Goal: Task Accomplishment & Management: Manage account settings

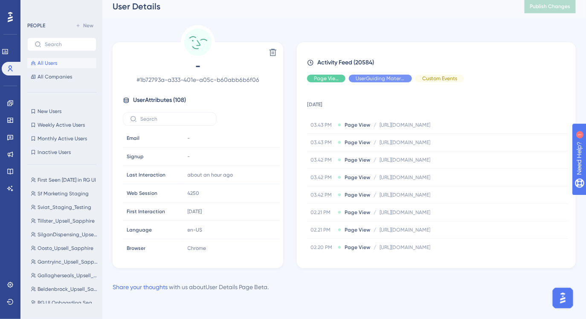
scroll to position [1851, 0]
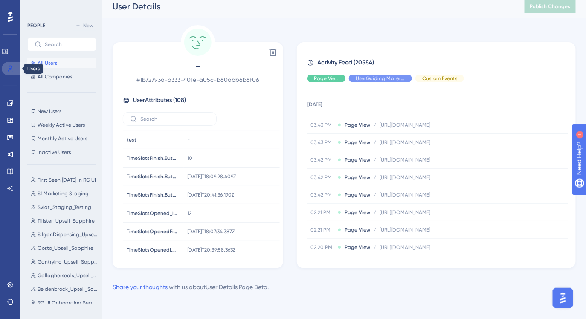
click at [15, 67] on link at bounding box center [12, 69] width 20 height 14
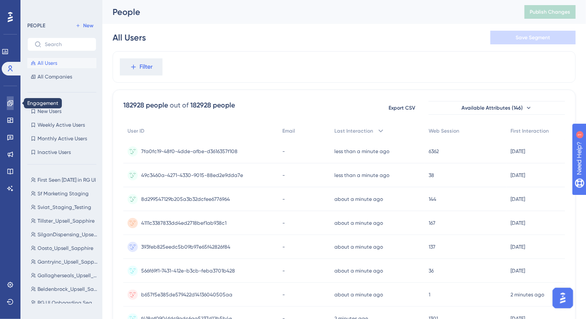
click at [11, 99] on link at bounding box center [10, 103] width 7 height 14
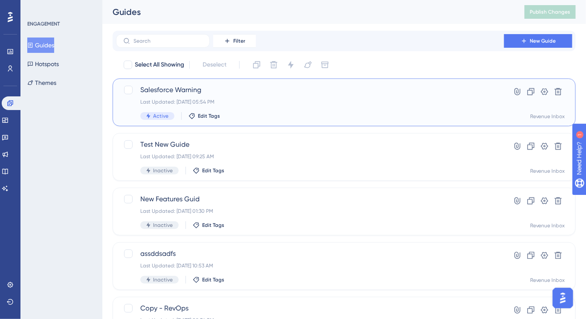
click at [252, 96] on div "Salesforce Warning Last Updated: [DATE] 05:54 PM Active Edit Tags" at bounding box center [309, 102] width 339 height 35
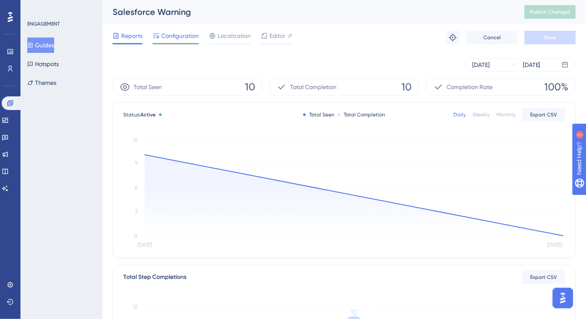
click at [186, 37] on span "Configuration" at bounding box center [180, 36] width 38 height 10
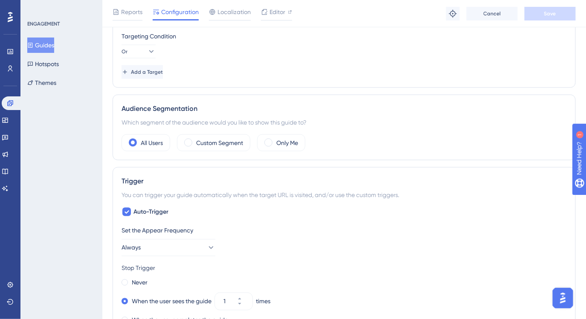
scroll to position [393, 0]
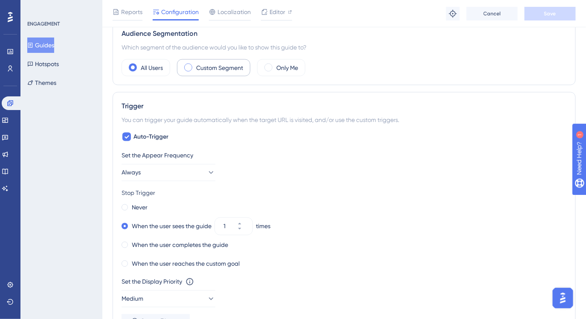
click at [227, 70] on label "Custom Segment" at bounding box center [219, 68] width 47 height 10
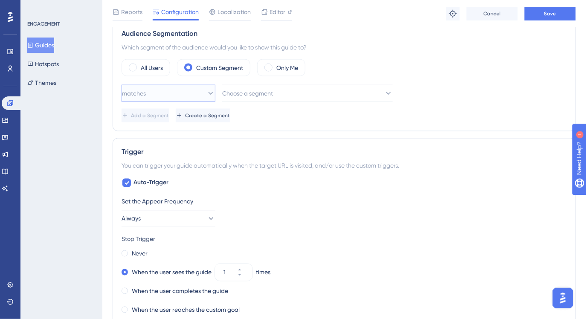
click at [194, 95] on button "matches" at bounding box center [169, 93] width 94 height 17
click at [206, 90] on icon at bounding box center [210, 93] width 9 height 9
click at [231, 114] on span "Create a Segment" at bounding box center [208, 115] width 45 height 7
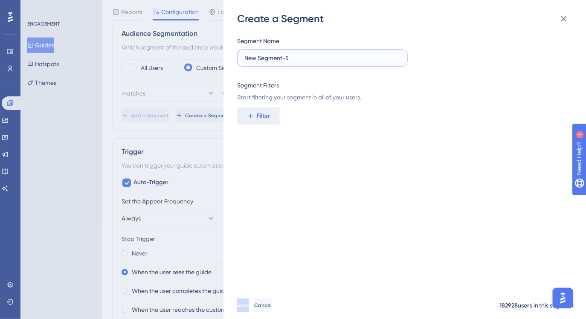
click at [298, 61] on input "New Segment-5" at bounding box center [322, 57] width 156 height 9
type input "U"
type input "Domains to exclude from SF notification"
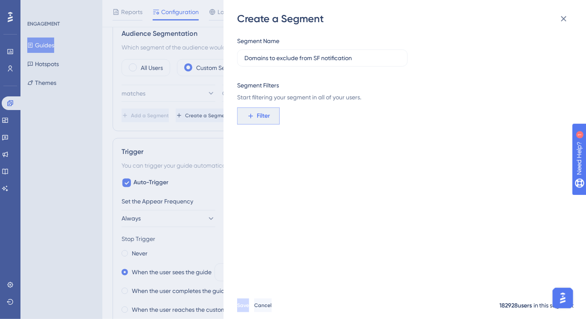
click at [247, 117] on icon at bounding box center [251, 116] width 8 height 8
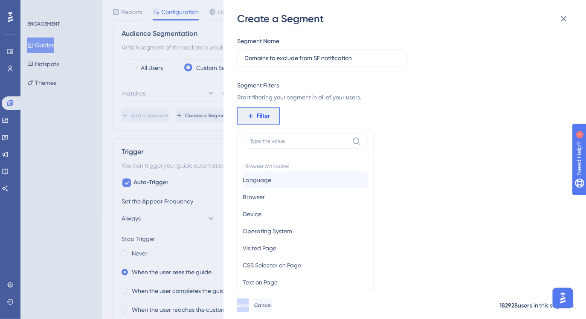
scroll to position [62, 0]
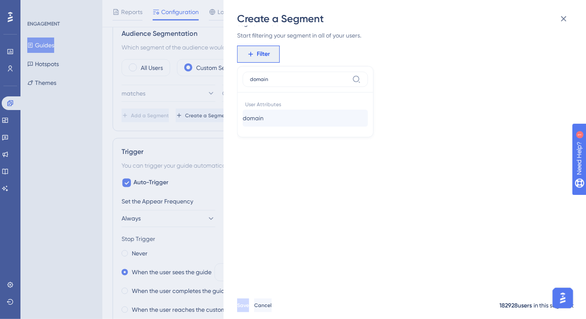
type input "domain"
click at [271, 113] on button "domain domain" at bounding box center [305, 118] width 125 height 17
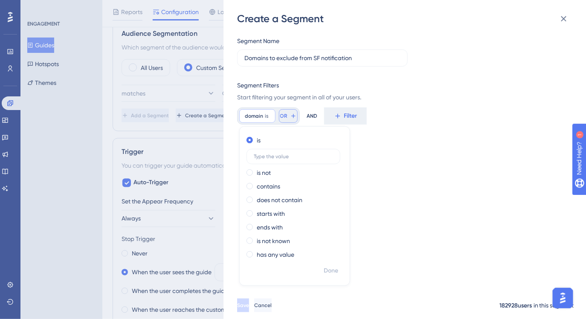
scroll to position [0, 0]
click at [250, 198] on span at bounding box center [250, 200] width 6 height 6
click at [255, 198] on input "radio" at bounding box center [255, 198] width 0 height 0
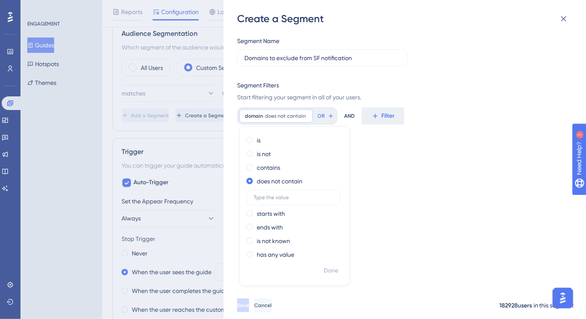
click at [397, 167] on div "Segment Name Domains to exclude from SF notification Segment Filters Start filt…" at bounding box center [409, 159] width 344 height 266
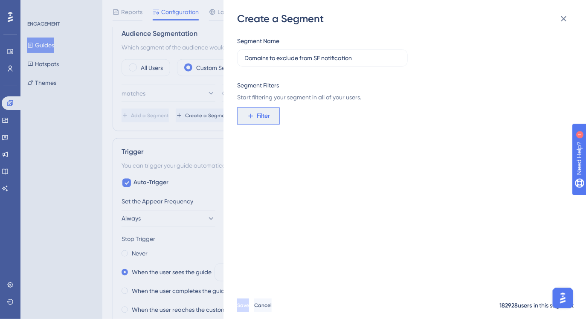
click at [261, 110] on button "Filter" at bounding box center [258, 115] width 43 height 17
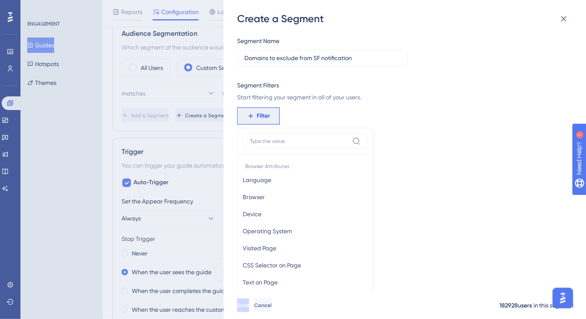
scroll to position [62, 0]
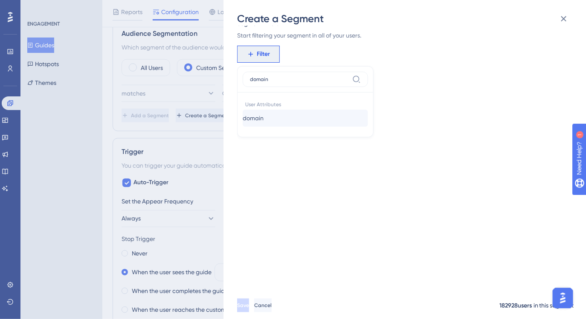
type input "domain"
click at [273, 120] on button "domain domain" at bounding box center [305, 118] width 125 height 17
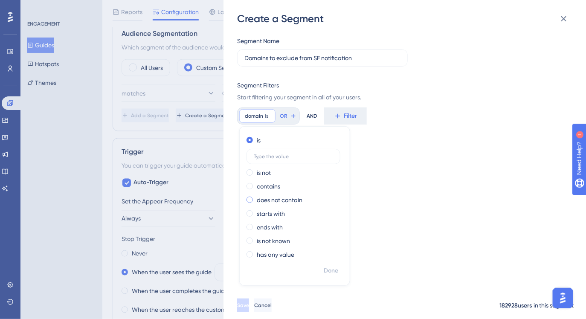
click at [268, 199] on label "does not contain" at bounding box center [280, 200] width 46 height 10
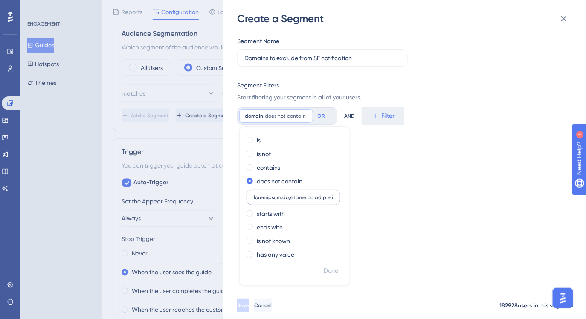
scroll to position [0, 3457]
type input "[DOMAIN_NAME],[DOMAIN_NAME] [DOMAIN_NAME] [DOMAIN_NAME] [DOMAIN_NAME],[DOMAIN_N…"
click at [383, 116] on span "OR" at bounding box center [383, 116] width 7 height 7
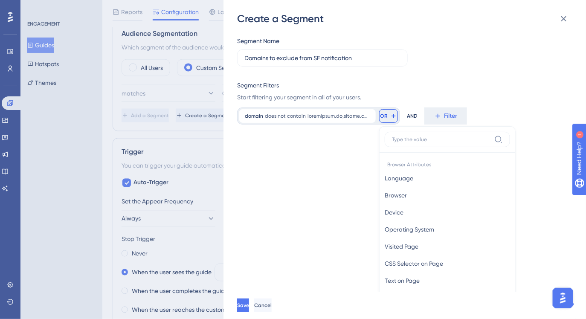
scroll to position [19, 0]
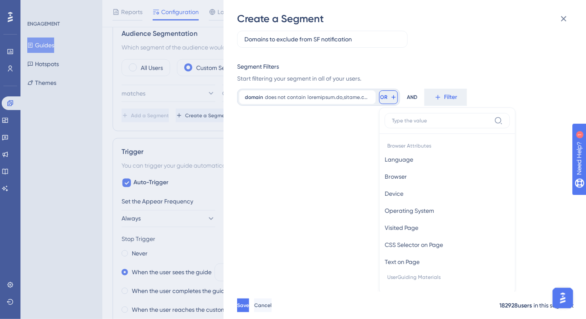
click at [363, 120] on div "Segment Name Domains to exclude from SF notification Segment Filters Start filt…" at bounding box center [409, 159] width 344 height 266
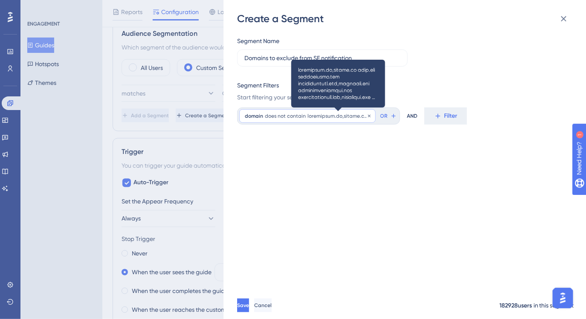
click at [319, 119] on span at bounding box center [339, 116] width 63 height 7
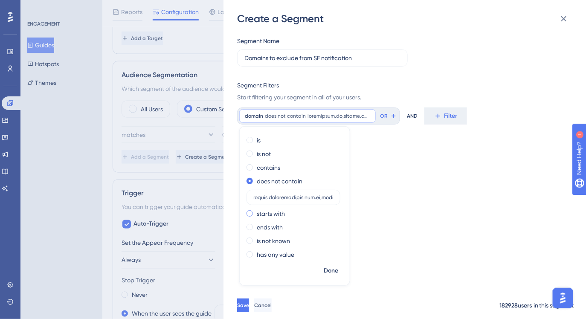
scroll to position [337, 0]
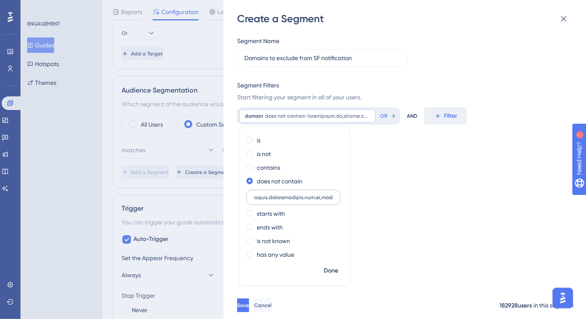
click at [308, 198] on input "text" at bounding box center [293, 197] width 79 height 6
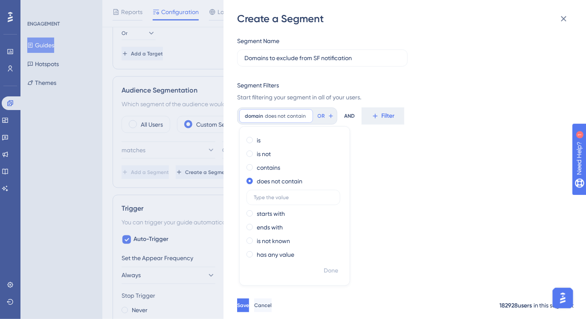
click at [384, 180] on div "Segment Name Domains to exclude from SF notification Segment Filters Start filt…" at bounding box center [409, 159] width 344 height 266
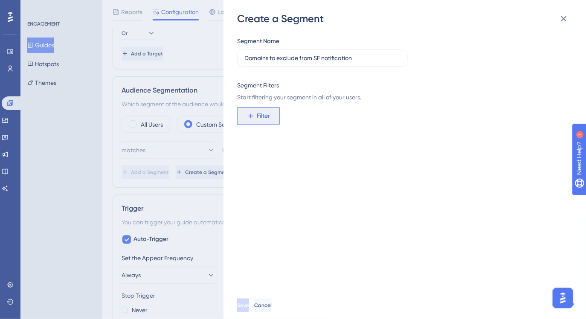
click at [259, 119] on span "Filter" at bounding box center [263, 116] width 13 height 10
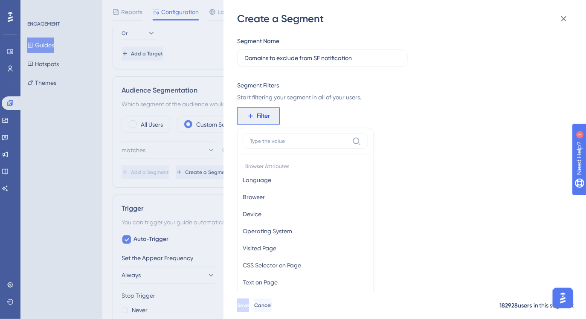
scroll to position [35, 0]
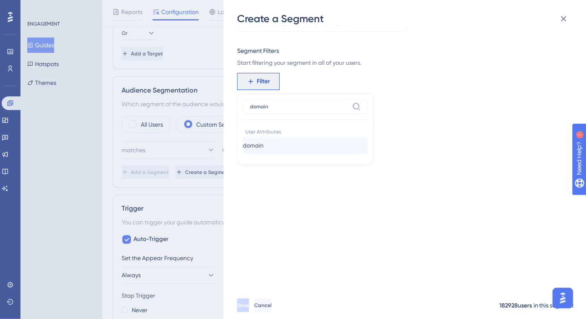
type input "domain"
click at [261, 147] on span "domain" at bounding box center [253, 145] width 21 height 10
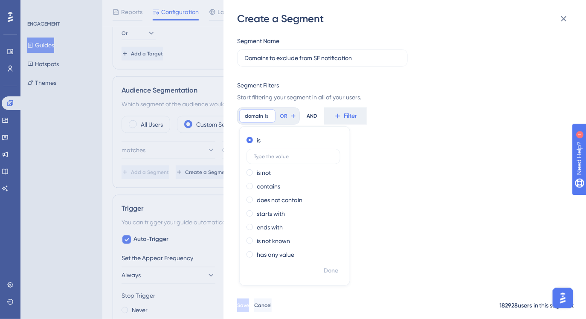
scroll to position [0, 0]
click at [251, 196] on div "does not contain" at bounding box center [293, 200] width 93 height 10
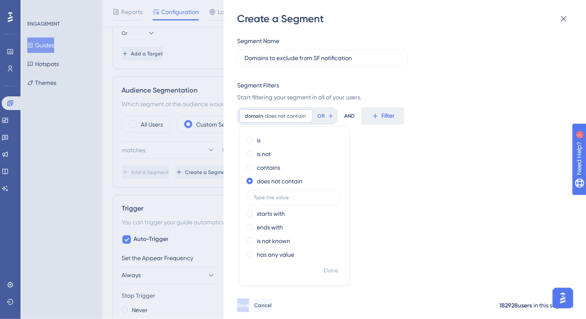
click at [70, 166] on div "Create a Segment Segment Name Domains to exclude from SF notification Segment F…" at bounding box center [293, 159] width 586 height 319
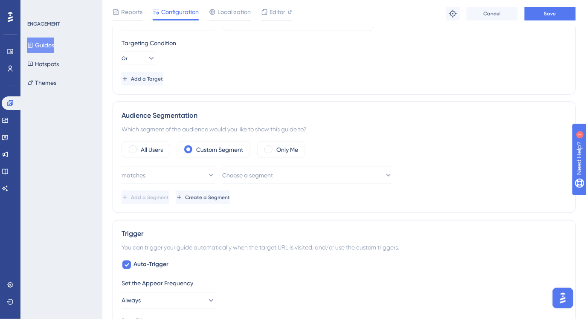
scroll to position [313, 0]
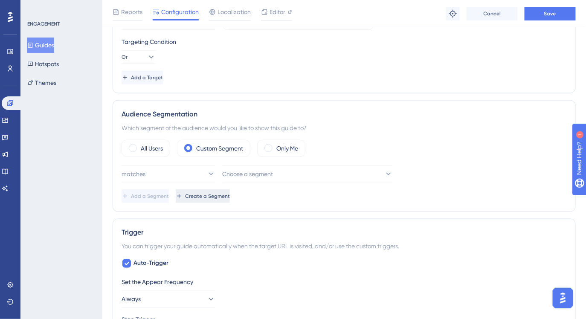
click at [230, 199] on button "Create a Segment" at bounding box center [203, 196] width 54 height 14
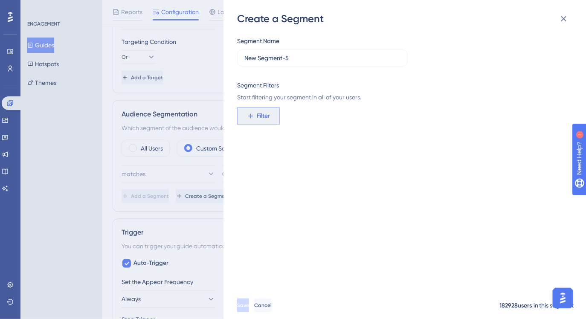
click at [272, 122] on button "Filter" at bounding box center [258, 115] width 43 height 17
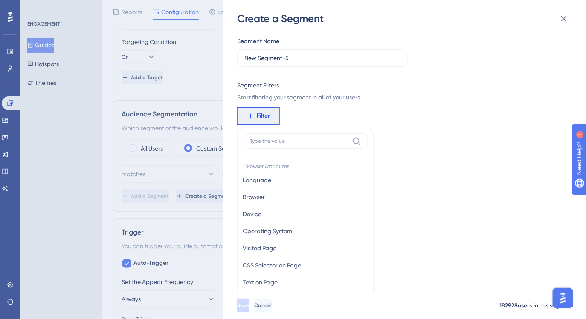
scroll to position [62, 0]
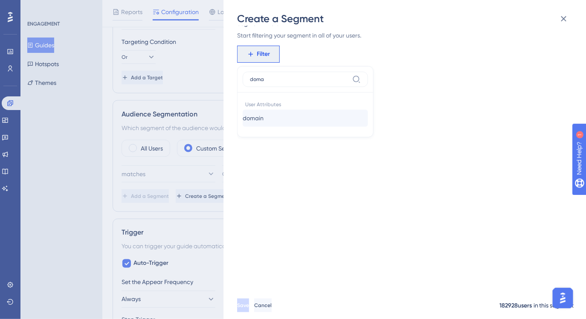
type input "doma"
click at [287, 120] on button "domain domain" at bounding box center [305, 118] width 125 height 17
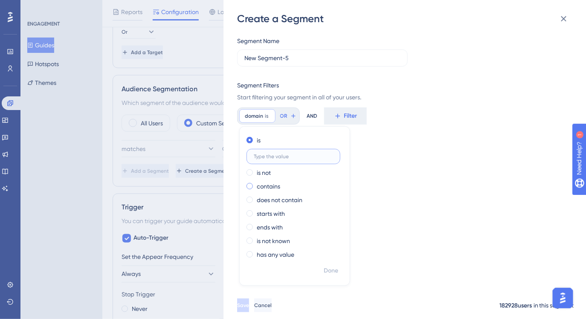
scroll to position [337, 0]
click at [285, 199] on label "does not contain" at bounding box center [280, 200] width 46 height 10
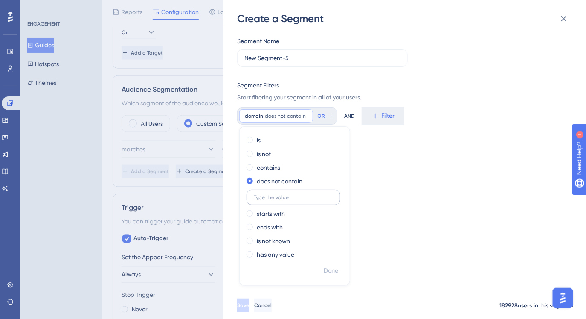
click at [299, 200] on input "text" at bounding box center [293, 197] width 79 height 6
type input "[DOMAIN_NAME] [DOMAIN_NAME] [DOMAIN_NAME] [DOMAIN_NAME] [DOMAIN_NAME] [DOMAIN_N…"
click at [331, 273] on span "Done" at bounding box center [331, 271] width 15 height 10
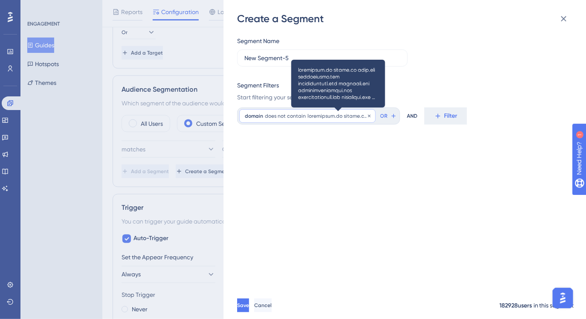
click at [325, 117] on span at bounding box center [339, 116] width 63 height 7
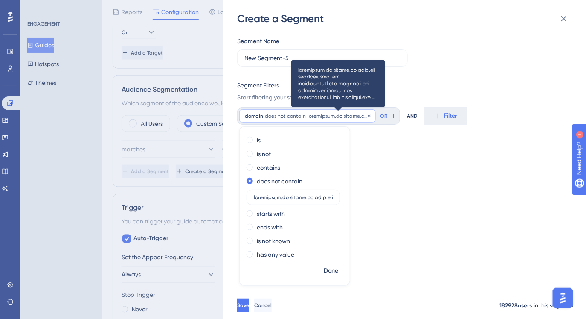
scroll to position [0, 2545]
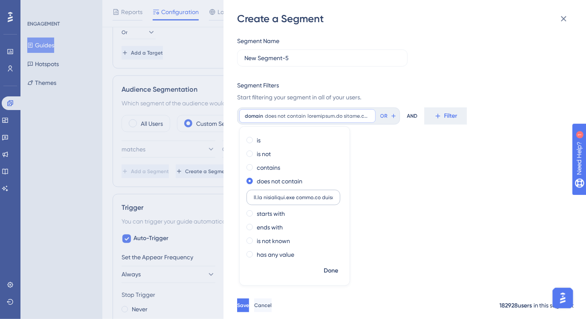
click at [290, 195] on input "text" at bounding box center [293, 197] width 79 height 6
click at [360, 229] on div "Segment Name New Segment-5 Segment Filters Start filtering your segment in all …" at bounding box center [409, 159] width 344 height 266
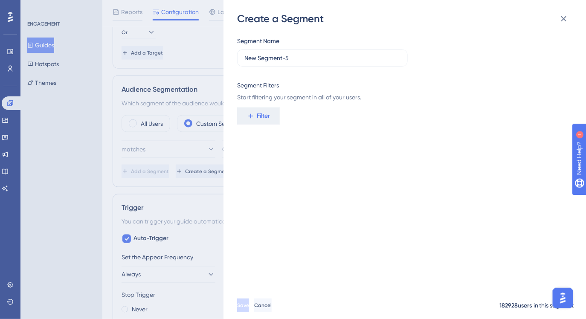
click at [50, 125] on div "Create a Segment Segment Name New Segment-5 Segment Filters Start filtering you…" at bounding box center [293, 159] width 586 height 319
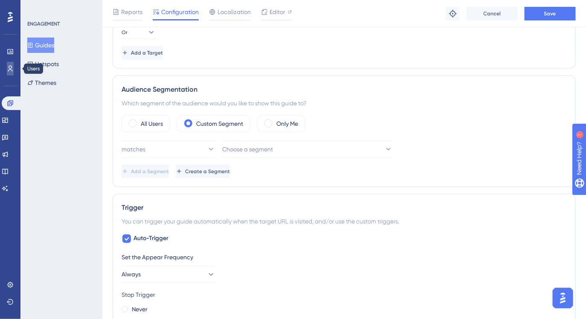
click at [7, 70] on link at bounding box center [10, 69] width 7 height 14
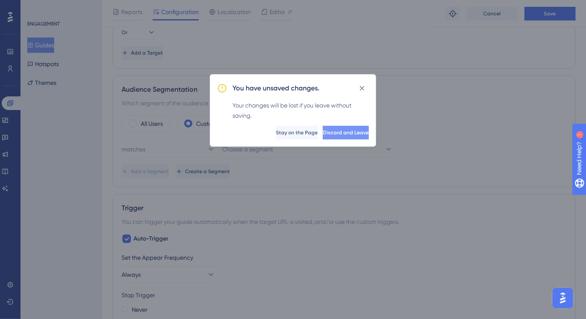
click at [323, 134] on span "Discard and Leave" at bounding box center [346, 132] width 46 height 7
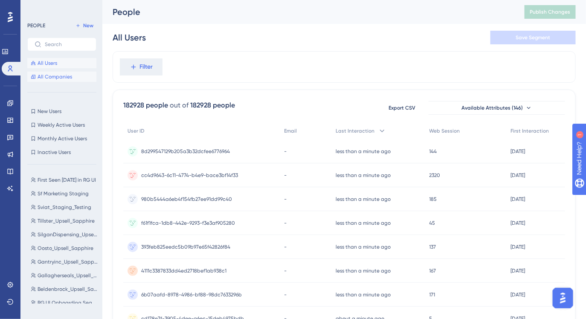
click at [64, 75] on span "All Companies" at bounding box center [55, 76] width 35 height 7
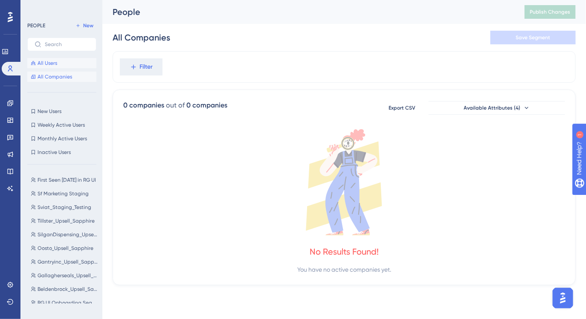
click at [64, 63] on button "All Users" at bounding box center [61, 63] width 69 height 10
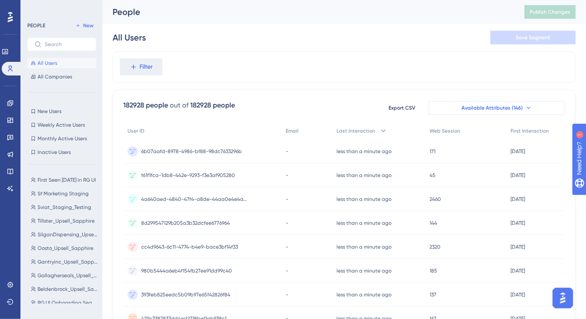
click at [483, 106] on span "Available Attributes (146)" at bounding box center [491, 107] width 61 height 7
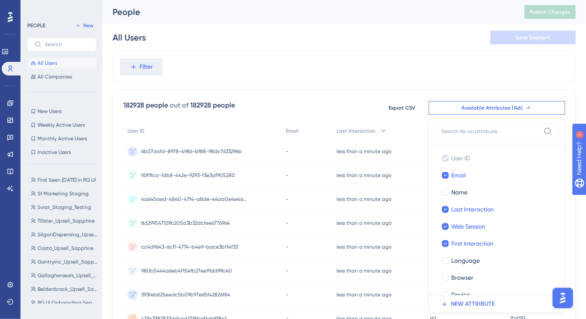
scroll to position [56, 0]
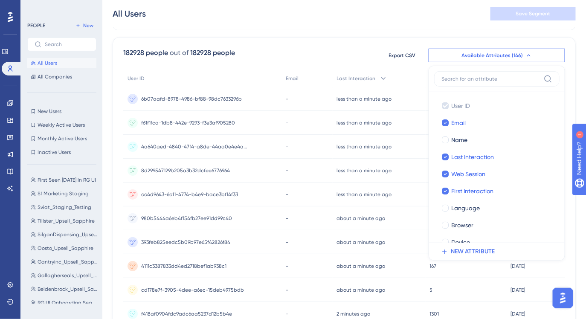
type input "dev2"
click at [7, 49] on icon at bounding box center [5, 51] width 7 height 7
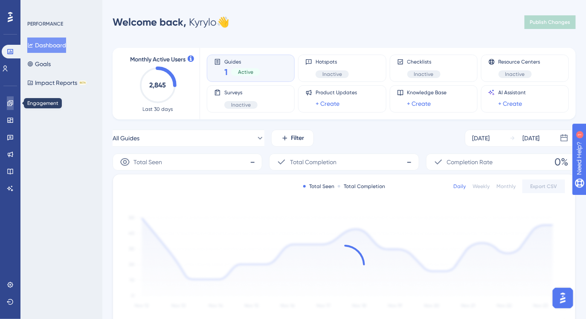
click at [11, 107] on link at bounding box center [10, 103] width 7 height 14
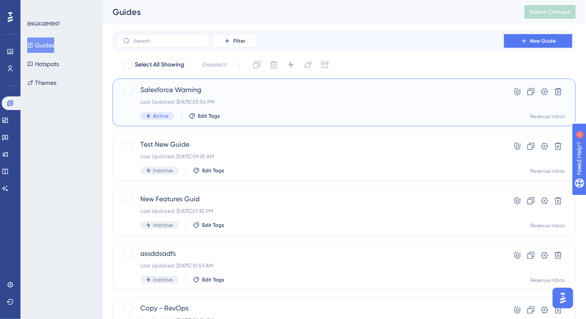
click at [286, 97] on div "Salesforce Warning Last Updated: [DATE] 05:54 PM Active Edit Tags" at bounding box center [309, 102] width 339 height 35
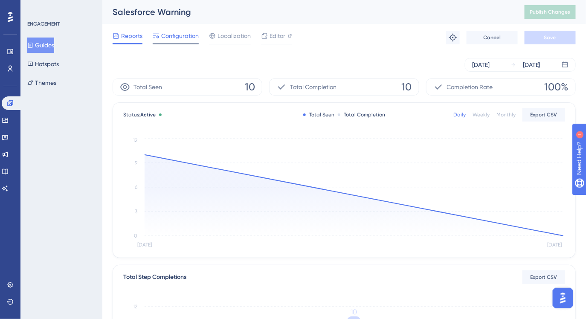
click at [176, 41] on span "Configuration" at bounding box center [180, 36] width 38 height 10
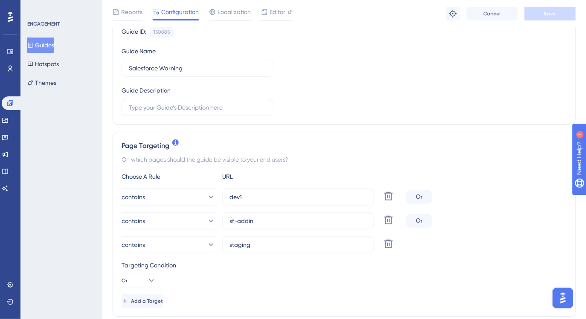
scroll to position [90, 0]
click at [266, 221] on input "sf-addin" at bounding box center [297, 219] width 137 height 9
paste input "dev2"
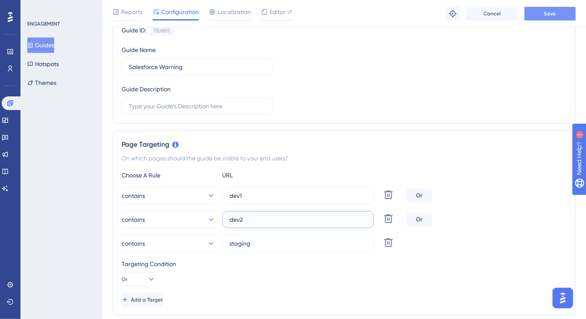
type input "dev2"
click at [556, 16] on span "Save" at bounding box center [550, 13] width 12 height 7
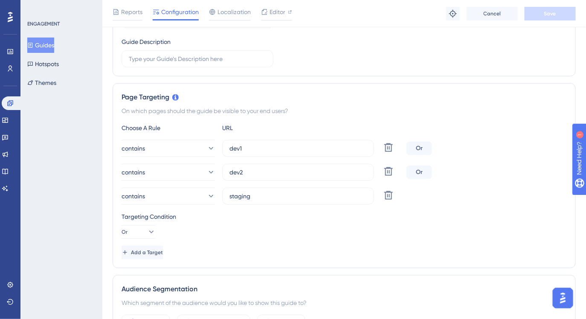
scroll to position [0, 0]
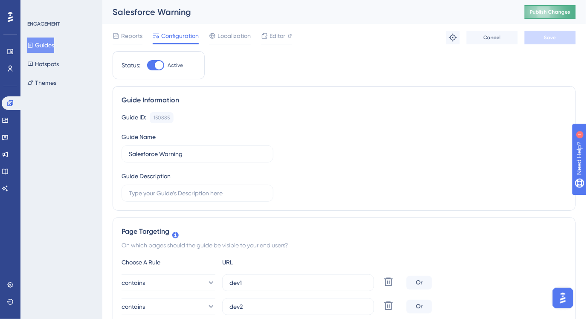
click at [536, 18] on button "Publish Changes" at bounding box center [550, 12] width 51 height 14
click at [11, 73] on link at bounding box center [10, 69] width 7 height 14
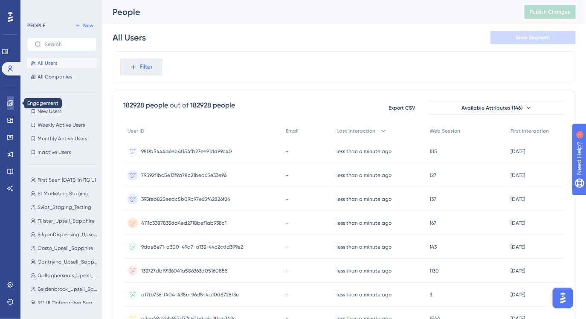
click at [13, 103] on icon at bounding box center [10, 103] width 6 height 6
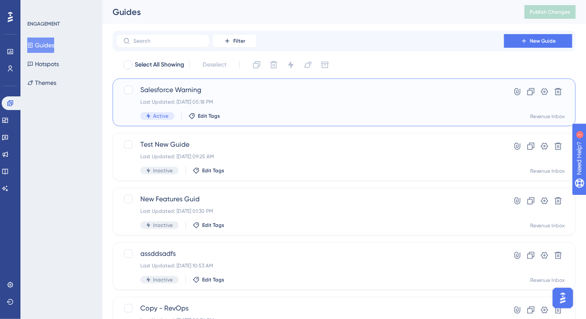
click at [271, 108] on div "Salesforce Warning Last Updated: [DATE] 05:18 PM Active Edit Tags" at bounding box center [309, 102] width 339 height 35
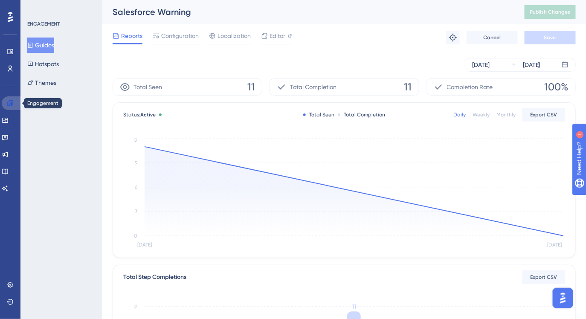
click at [9, 103] on icon at bounding box center [10, 103] width 7 height 7
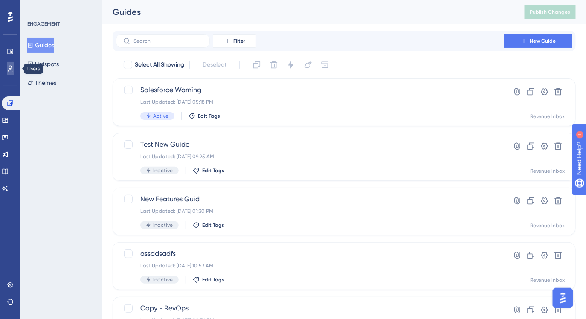
click at [11, 71] on icon at bounding box center [10, 68] width 7 height 7
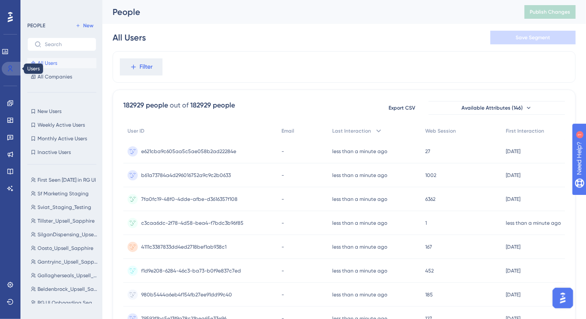
click at [15, 71] on link at bounding box center [12, 69] width 20 height 14
click at [10, 106] on icon at bounding box center [10, 103] width 6 height 6
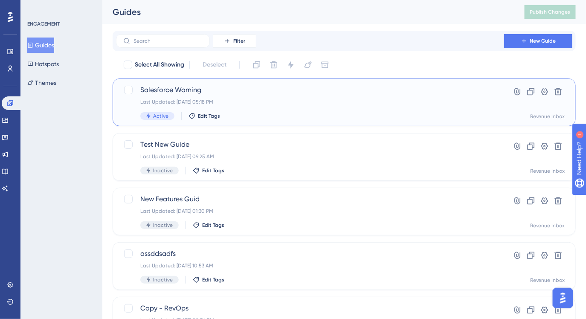
click at [198, 87] on span "Salesforce Warning" at bounding box center [309, 90] width 339 height 10
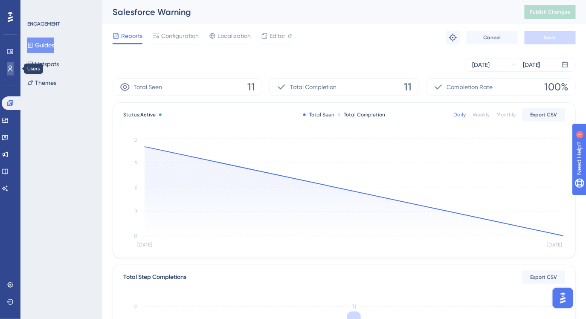
click at [11, 70] on icon at bounding box center [10, 69] width 5 height 6
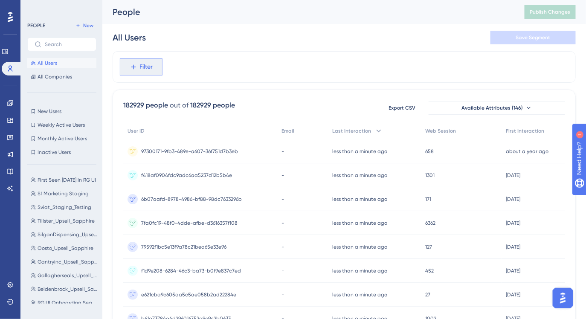
click at [148, 66] on span "Filter" at bounding box center [146, 67] width 13 height 10
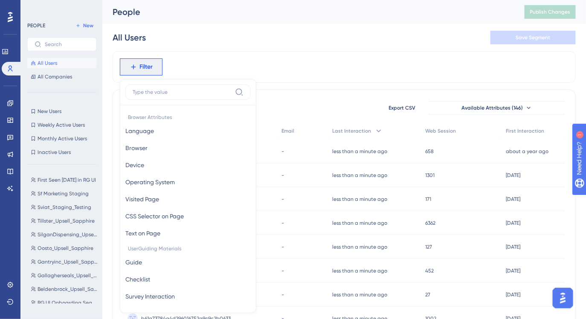
scroll to position [36, 0]
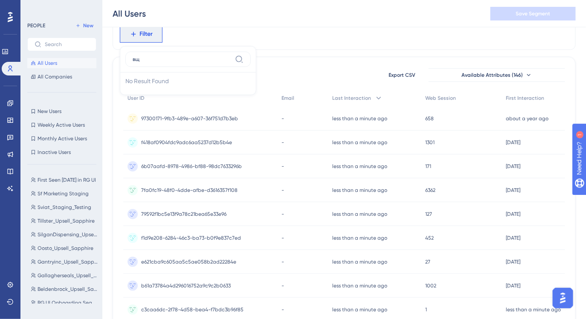
type input "в"
type input "doma"
click at [168, 99] on button "domain domain" at bounding box center [187, 98] width 125 height 17
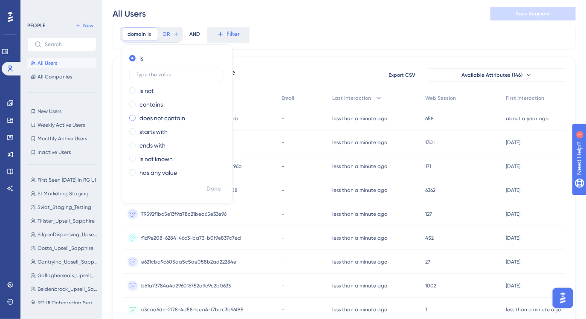
click at [154, 119] on label "does not contain" at bounding box center [162, 118] width 46 height 10
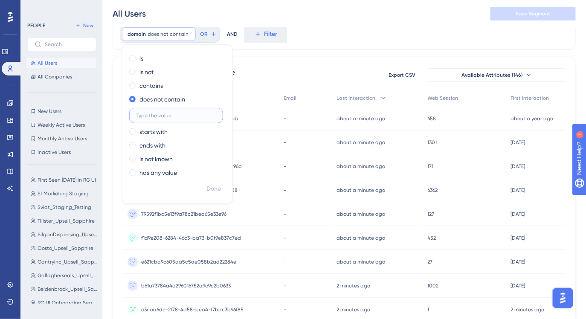
paste input "[DOMAIN_NAME]"
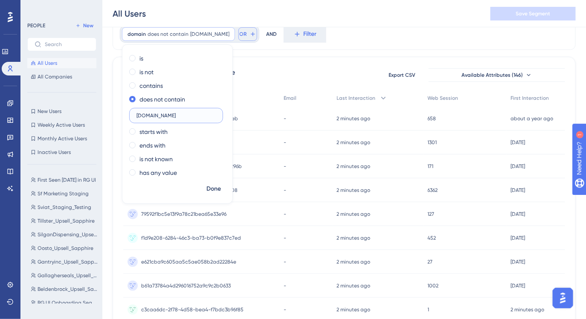
type input "[DOMAIN_NAME]"
click at [240, 34] on span "OR" at bounding box center [243, 34] width 7 height 7
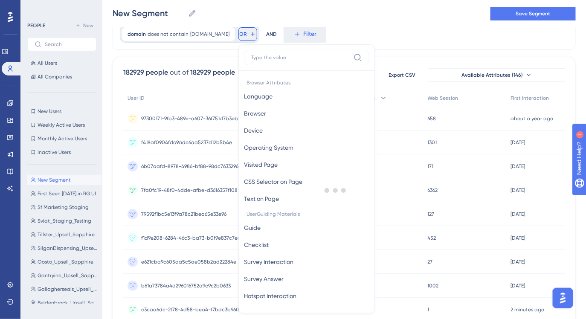
scroll to position [45, 0]
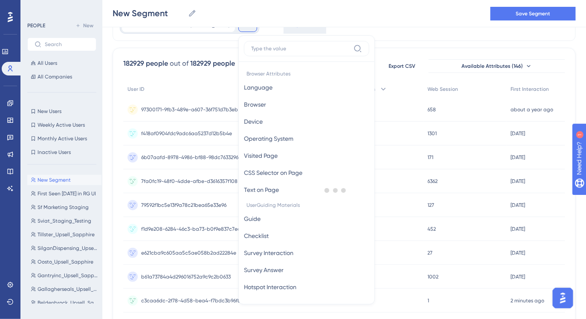
type input "в"
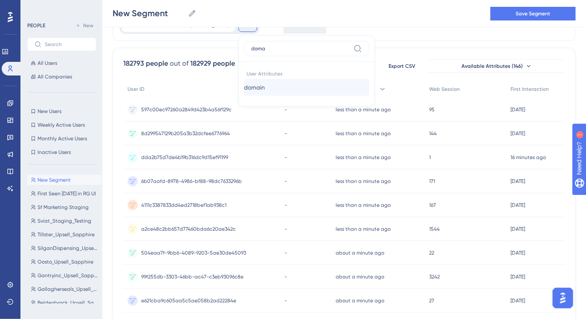
type input "doma"
click at [275, 91] on button "domain domain" at bounding box center [306, 87] width 125 height 17
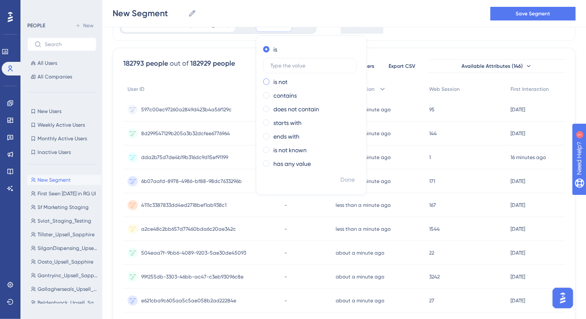
scroll to position [0, 0]
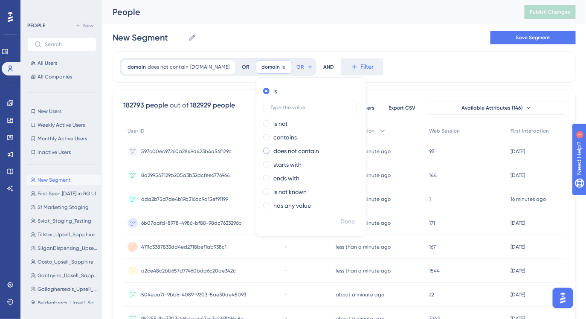
click at [291, 149] on label "does not contain" at bounding box center [296, 151] width 46 height 10
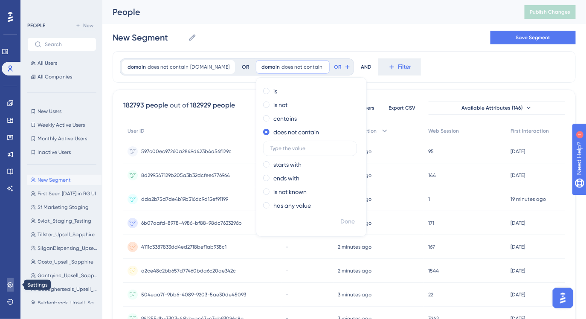
click at [9, 284] on icon at bounding box center [10, 284] width 7 height 7
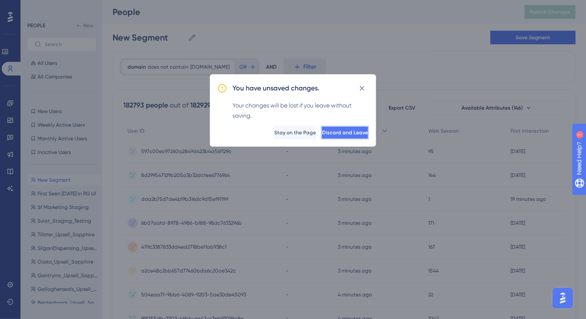
click at [322, 131] on span "Discard and Leave" at bounding box center [345, 132] width 46 height 7
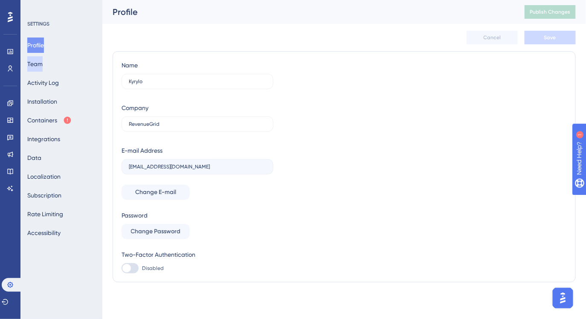
click at [42, 65] on button "Team" at bounding box center [34, 63] width 15 height 15
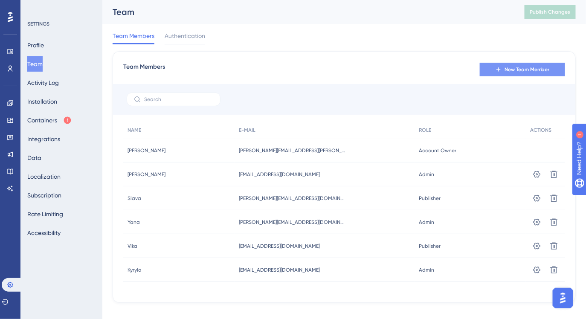
click at [505, 71] on span "New Team Member" at bounding box center [527, 69] width 45 height 7
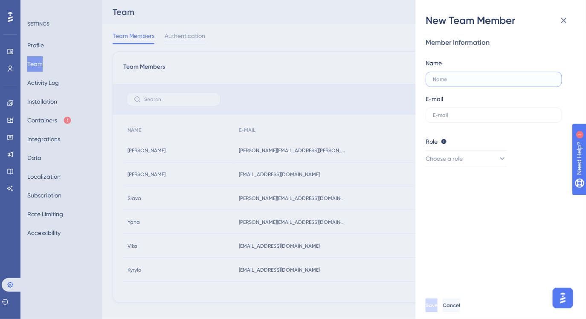
click at [479, 81] on input "text" at bounding box center [494, 79] width 122 height 6
type input "Ь"
type input "[PERSON_NAME]"
click at [474, 80] on input "[PERSON_NAME]" at bounding box center [494, 79] width 122 height 6
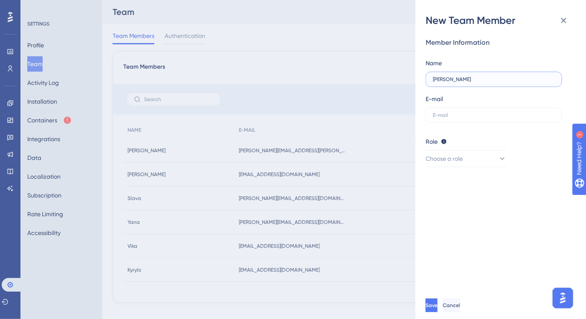
click at [474, 80] on input "[PERSON_NAME]" at bounding box center [494, 79] width 122 height 6
click at [460, 300] on button "Cancel" at bounding box center [451, 306] width 17 height 14
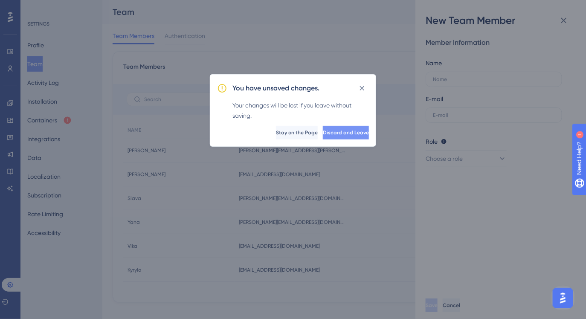
click at [343, 133] on span "Discard and Leave" at bounding box center [346, 132] width 46 height 7
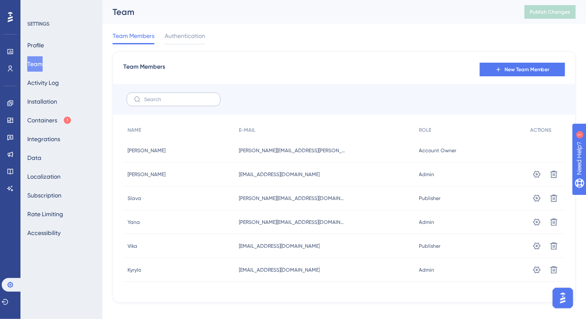
click at [193, 96] on label at bounding box center [174, 100] width 94 height 14
click at [193, 96] on input "text" at bounding box center [178, 99] width 69 height 6
paste input "[PERSON_NAME]"
type input "[PERSON_NAME]"
click at [509, 74] on button "New Team Member" at bounding box center [522, 70] width 85 height 14
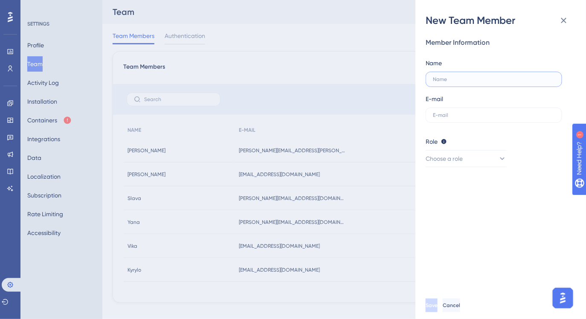
click at [482, 78] on input "text" at bounding box center [494, 79] width 122 height 6
paste input "[PERSON_NAME]"
type input "[PERSON_NAME]"
click at [471, 115] on input "text" at bounding box center [494, 115] width 122 height 6
paste input "[EMAIL_ADDRESS][DOMAIN_NAME]"
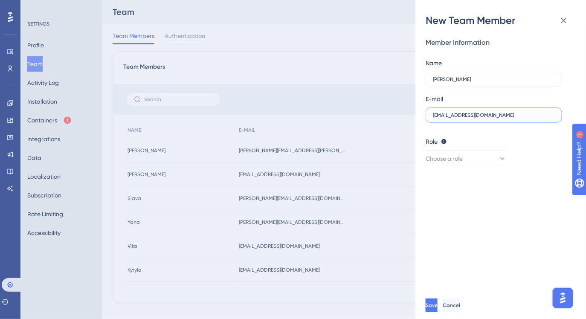
type input "[EMAIL_ADDRESS][DOMAIN_NAME]"
click at [466, 127] on div "Member Information Name [PERSON_NAME] E-mail [EMAIL_ADDRESS][DOMAIN_NAME] Role …" at bounding box center [497, 103] width 143 height 130
click at [459, 156] on span "Choose a role" at bounding box center [444, 159] width 37 height 10
click at [460, 188] on div "Admin Admin" at bounding box center [466, 184] width 70 height 17
click at [439, 307] on button "Save" at bounding box center [433, 306] width 14 height 14
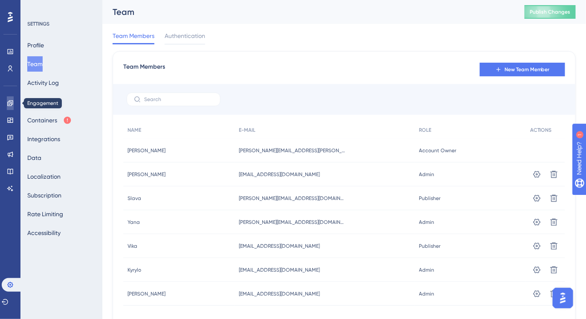
click at [12, 106] on icon at bounding box center [10, 103] width 7 height 7
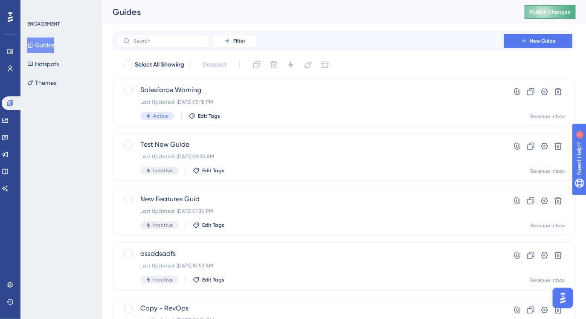
click at [555, 13] on span "Publish Changes" at bounding box center [550, 12] width 41 height 7
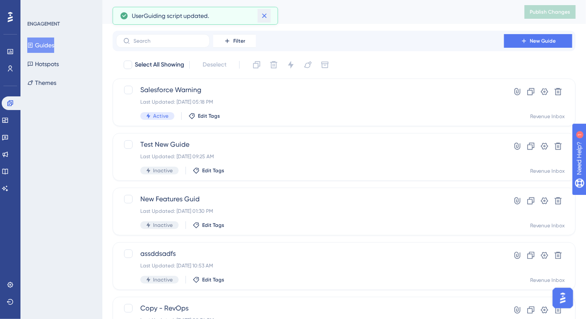
click at [265, 17] on icon at bounding box center [264, 16] width 5 height 5
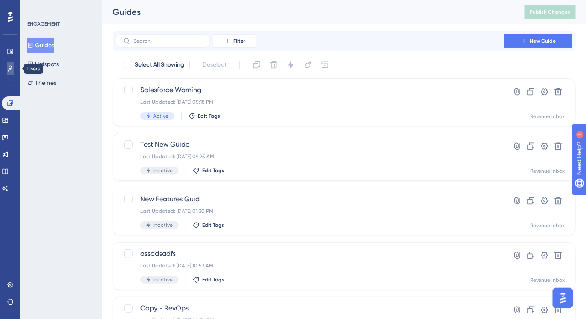
click at [12, 70] on icon at bounding box center [10, 68] width 7 height 7
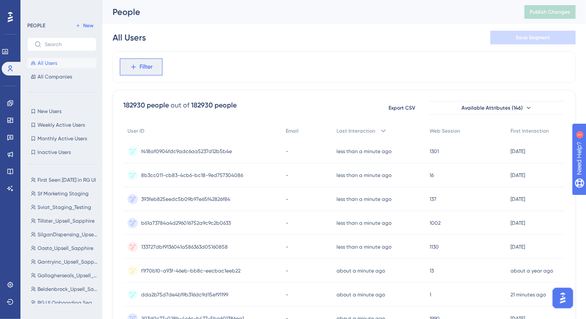
click at [146, 72] on button "Filter" at bounding box center [141, 66] width 43 height 17
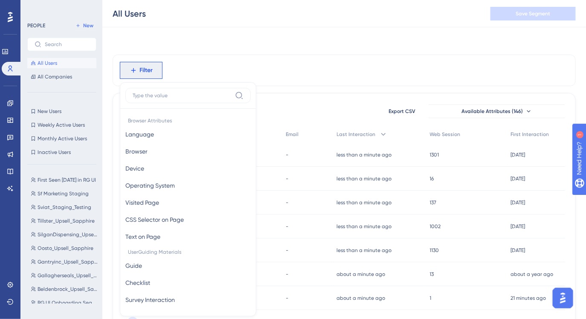
scroll to position [36, 0]
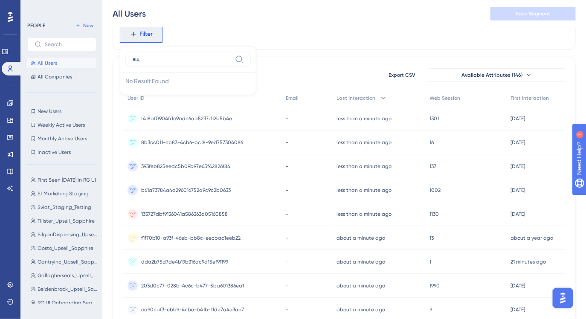
type input "в"
type input "domain"
click at [171, 102] on button "domain domain" at bounding box center [187, 98] width 125 height 17
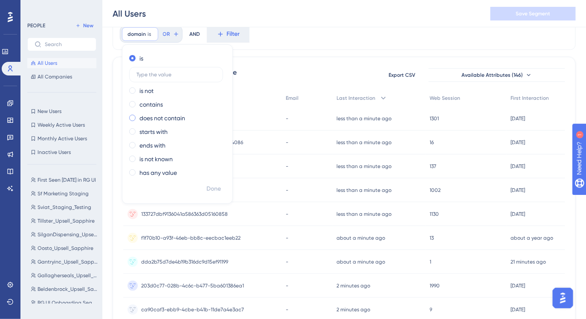
click at [141, 119] on label "does not contain" at bounding box center [162, 118] width 46 height 10
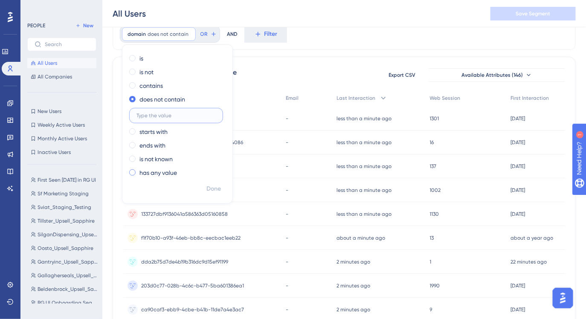
paste input "[DOMAIN_NAME]"
type input "[DOMAIN_NAME]"
click at [211, 192] on span "Done" at bounding box center [213, 189] width 15 height 10
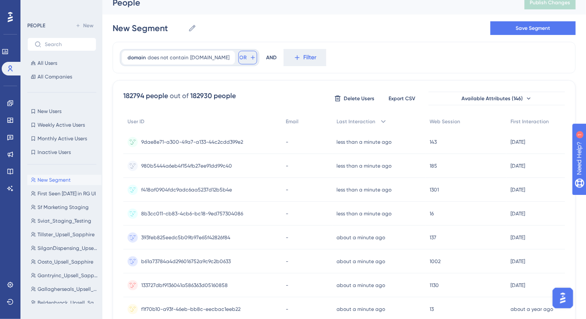
click at [249, 57] on icon at bounding box center [252, 57] width 7 height 7
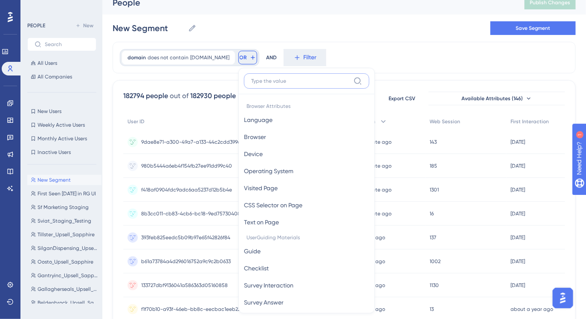
scroll to position [40, 0]
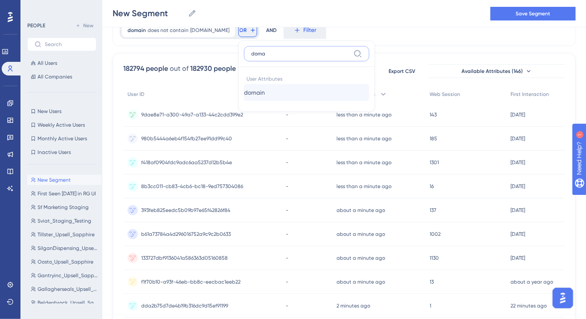
type input "doma"
click at [259, 94] on span "domain" at bounding box center [254, 92] width 21 height 10
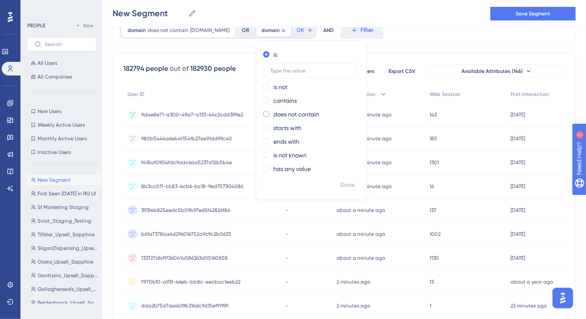
click at [263, 115] on span at bounding box center [266, 114] width 6 height 6
click at [272, 112] on input "radio" at bounding box center [272, 112] width 0 height 0
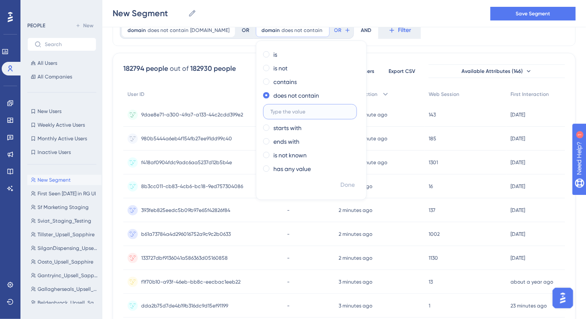
scroll to position [0, 0]
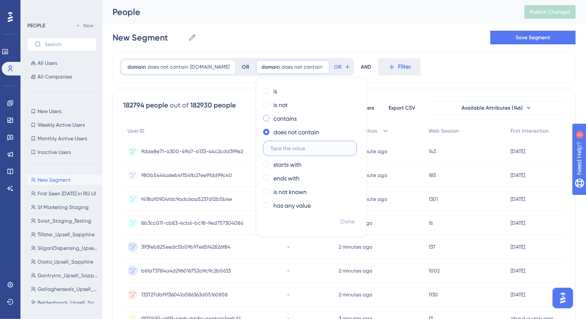
paste input "[DOMAIN_NAME]"
type input "[DOMAIN_NAME]"
click at [372, 61] on button "OR" at bounding box center [381, 67] width 19 height 14
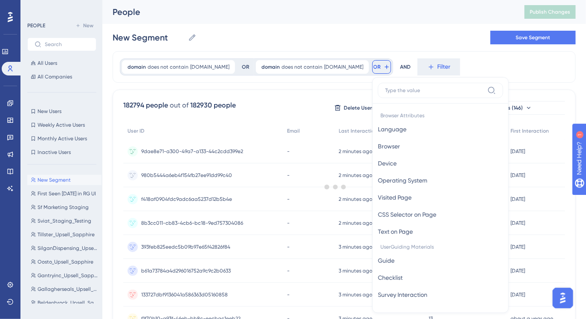
scroll to position [31, 0]
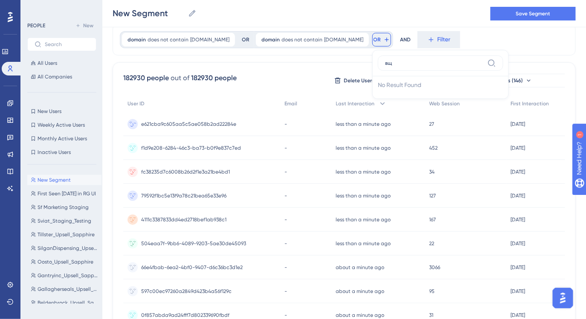
type input "в"
type input "doma"
click at [403, 99] on button "domain domain" at bounding box center [440, 101] width 125 height 17
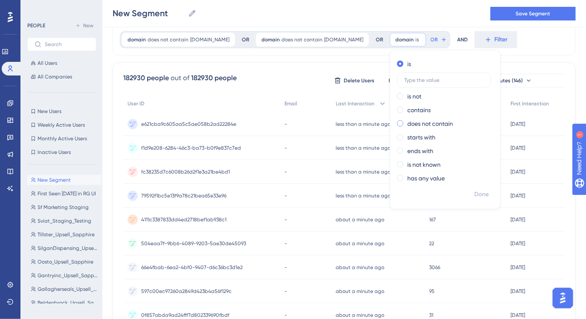
click at [407, 126] on label "does not contain" at bounding box center [430, 124] width 46 height 10
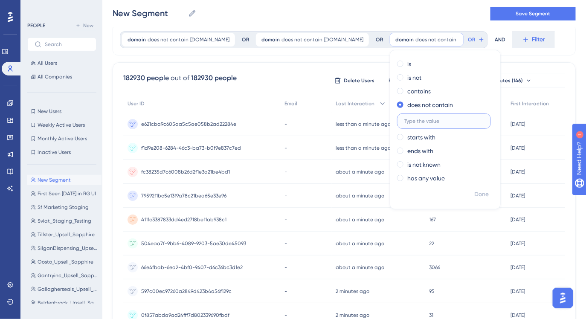
paste input "[DOMAIN_NAME]"
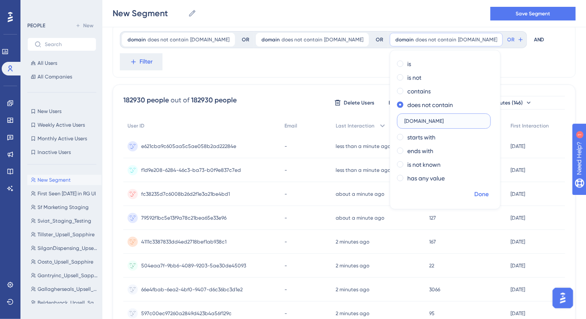
type input "[DOMAIN_NAME]"
click at [474, 194] on span "Done" at bounding box center [481, 194] width 15 height 10
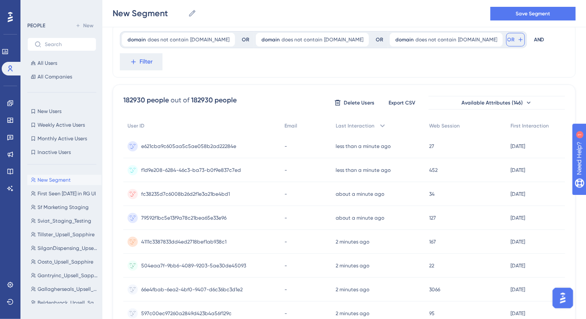
click at [508, 40] on span "OR" at bounding box center [511, 39] width 7 height 7
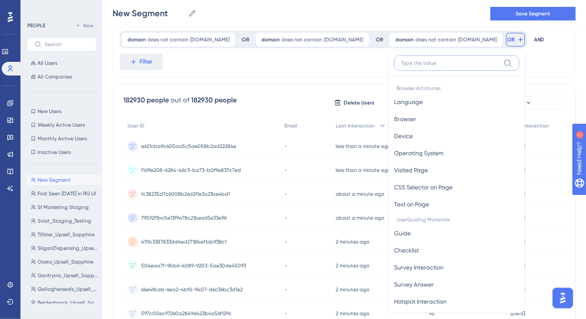
scroll to position [52, 0]
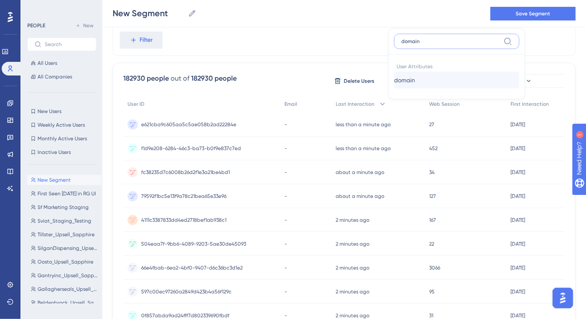
type input "domain"
click at [394, 84] on button "domain domain" at bounding box center [456, 80] width 125 height 17
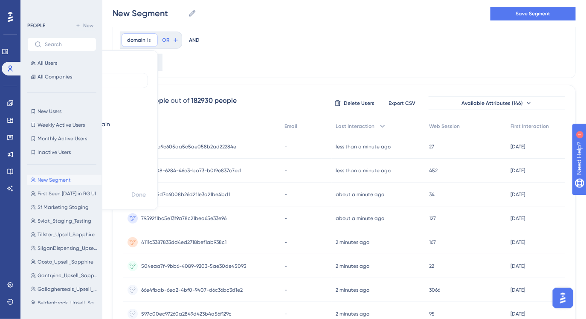
click at [61, 121] on span at bounding box center [57, 124] width 6 height 6
click at [63, 122] on input "radio" at bounding box center [63, 122] width 0 height 0
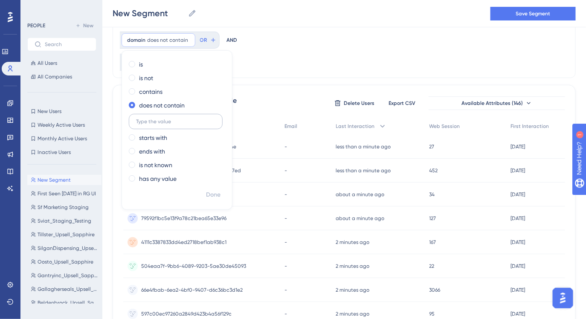
click at [173, 125] on label at bounding box center [176, 121] width 94 height 15
click at [173, 125] on input "text" at bounding box center [175, 122] width 79 height 6
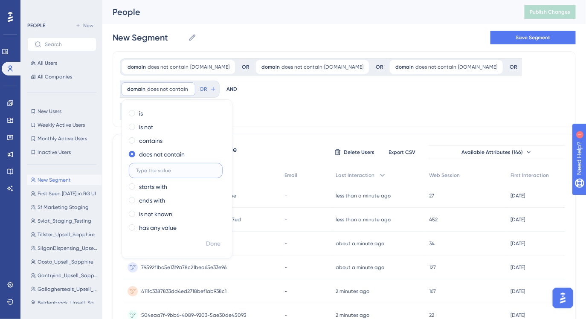
paste input "[DOMAIN_NAME]"
type input "[DOMAIN_NAME]"
click at [213, 242] on span "Done" at bounding box center [213, 244] width 15 height 10
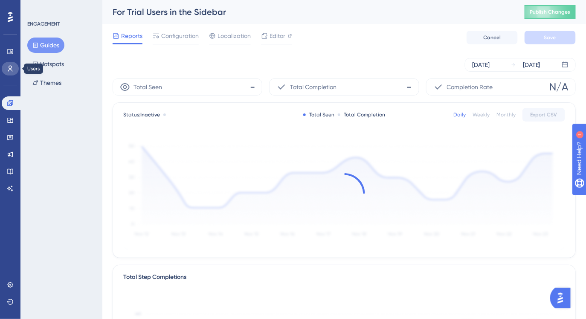
click at [4, 70] on link at bounding box center [10, 69] width 17 height 14
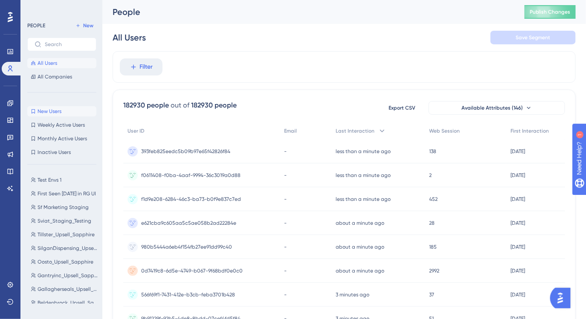
click at [42, 110] on span "New Users" at bounding box center [50, 111] width 24 height 7
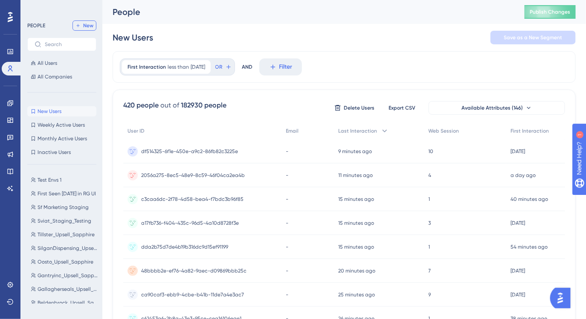
click at [78, 30] on button "New" at bounding box center [85, 25] width 24 height 10
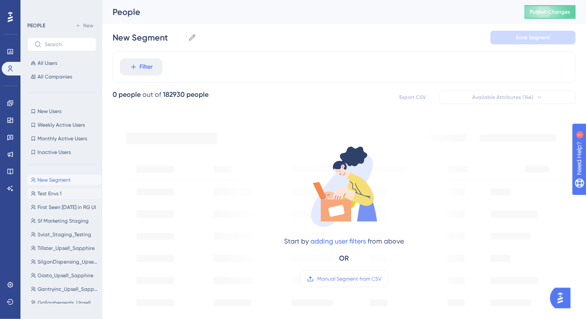
click at [53, 194] on span "Test Envs 1" at bounding box center [50, 193] width 24 height 7
type input "Test Envs 1"
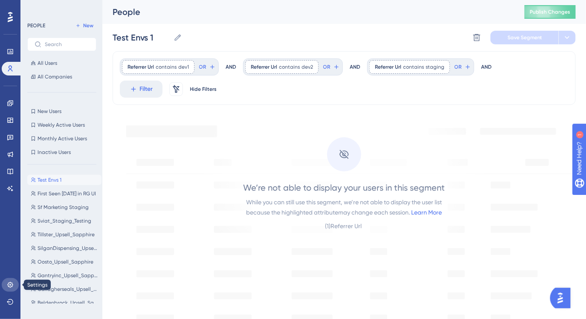
click at [8, 285] on icon at bounding box center [10, 284] width 7 height 7
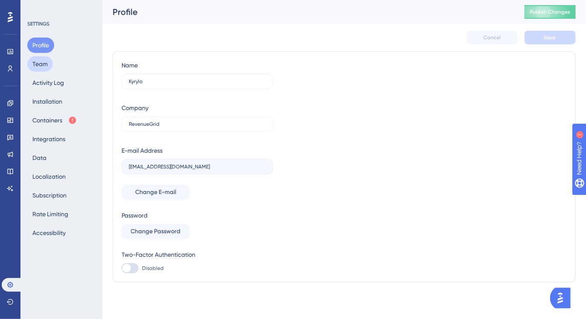
click at [42, 68] on button "Team" at bounding box center [40, 63] width 26 height 15
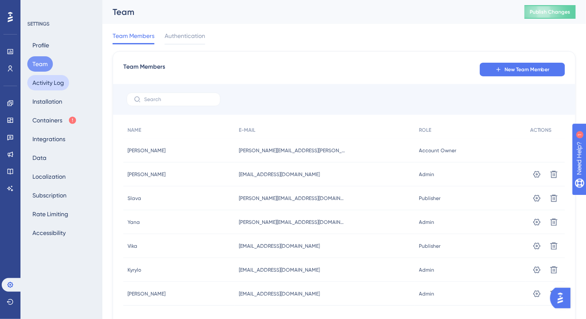
click at [40, 86] on button "Activity Log" at bounding box center [48, 82] width 42 height 15
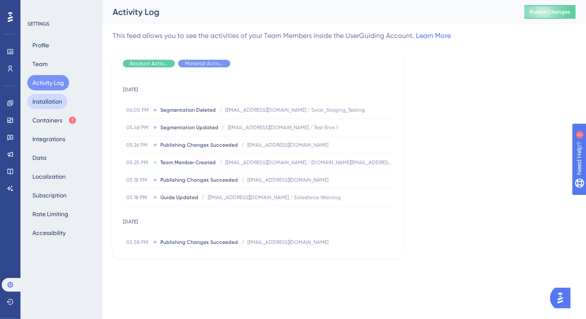
click at [43, 102] on button "Installation" at bounding box center [47, 101] width 40 height 15
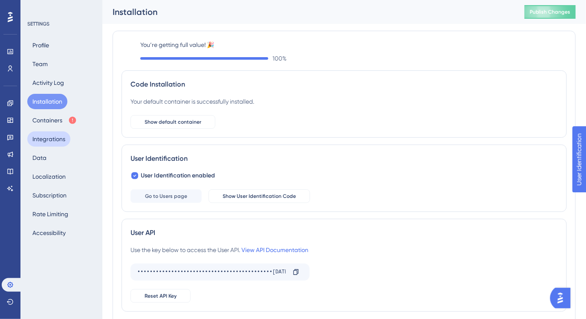
click at [46, 135] on button "Integrations" at bounding box center [48, 138] width 43 height 15
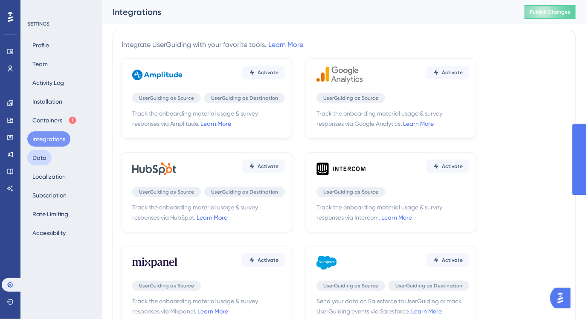
click at [36, 164] on button "Data" at bounding box center [39, 157] width 24 height 15
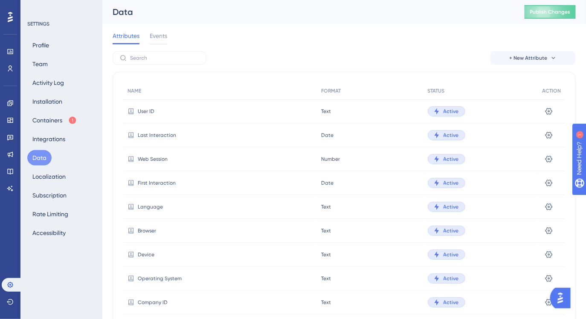
click at [173, 42] on div "Attributes Events" at bounding box center [344, 37] width 463 height 27
click at [151, 38] on span "Events" at bounding box center [158, 36] width 17 height 10
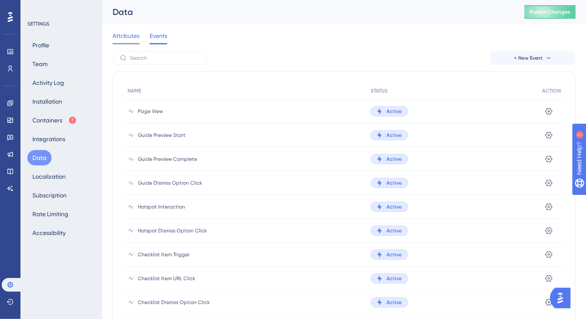
click at [124, 40] on span "Attributes" at bounding box center [126, 36] width 27 height 10
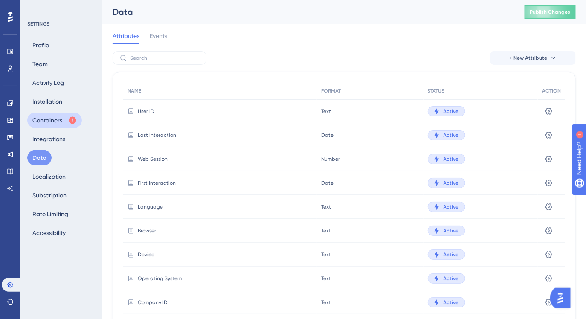
click at [49, 120] on button "Containers" at bounding box center [54, 120] width 55 height 15
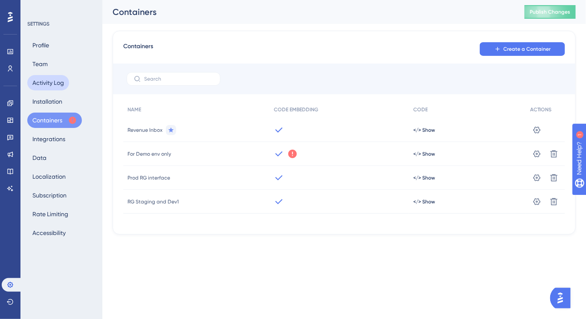
click at [49, 82] on button "Activity Log" at bounding box center [48, 82] width 42 height 15
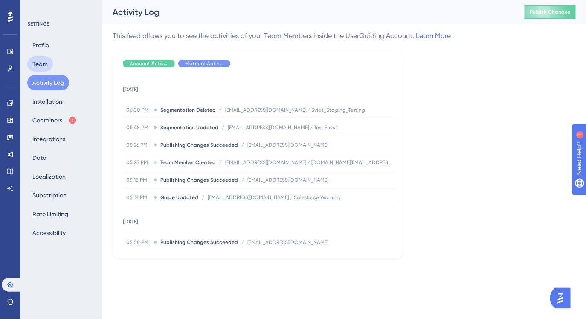
click at [44, 66] on button "Team" at bounding box center [40, 63] width 26 height 15
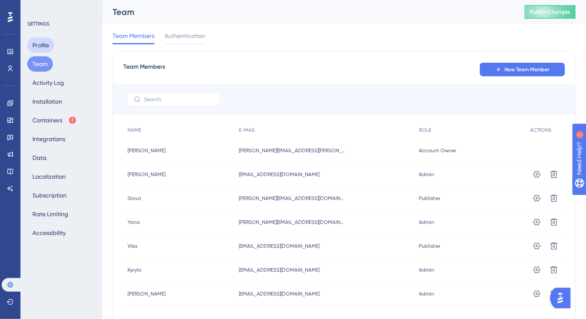
click at [44, 46] on button "Profile" at bounding box center [40, 45] width 27 height 15
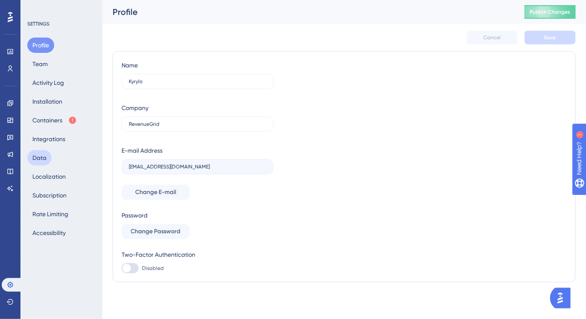
click at [44, 153] on button "Data" at bounding box center [39, 157] width 24 height 15
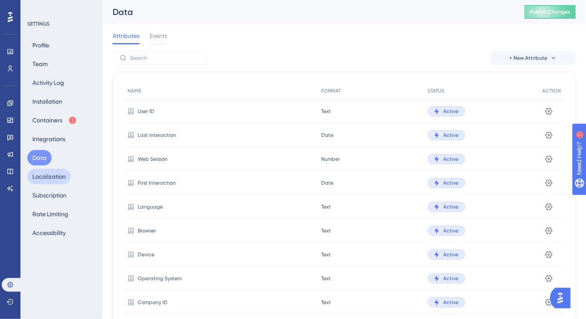
click at [52, 178] on button "Localization" at bounding box center [49, 176] width 44 height 15
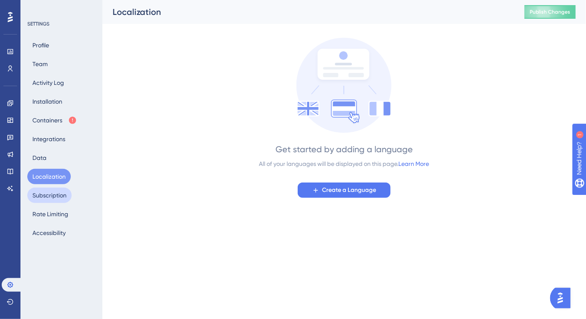
click at [49, 194] on button "Subscription" at bounding box center [49, 195] width 44 height 15
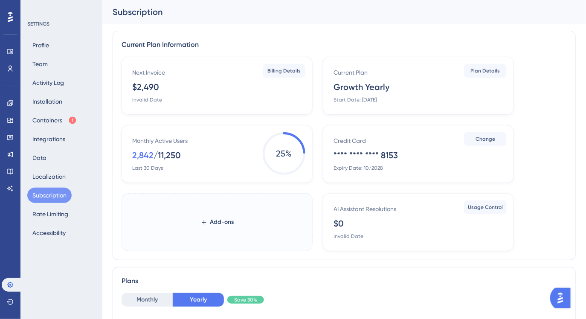
click at [146, 88] on div "$2,490" at bounding box center [145, 87] width 27 height 12
click at [146, 87] on div "$2,490" at bounding box center [145, 87] width 27 height 12
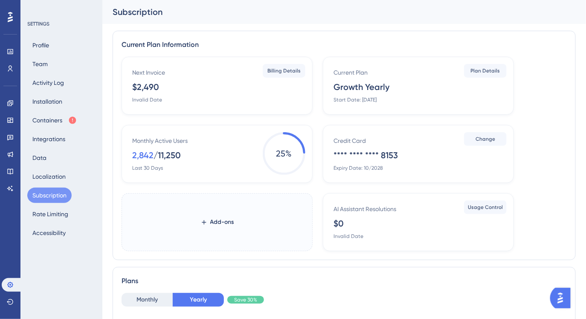
click at [146, 87] on div "$2,490" at bounding box center [145, 87] width 27 height 12
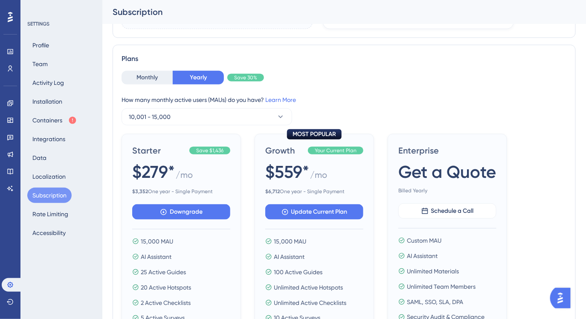
scroll to position [199, 0]
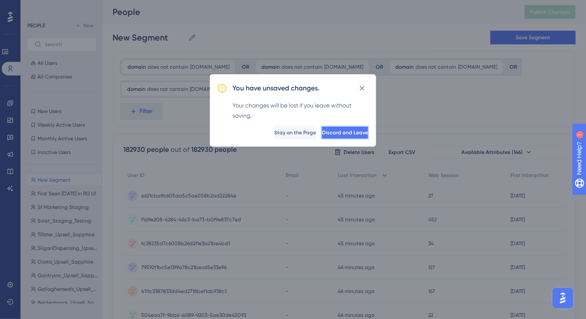
click at [322, 134] on span "Discard and Leave" at bounding box center [345, 132] width 46 height 7
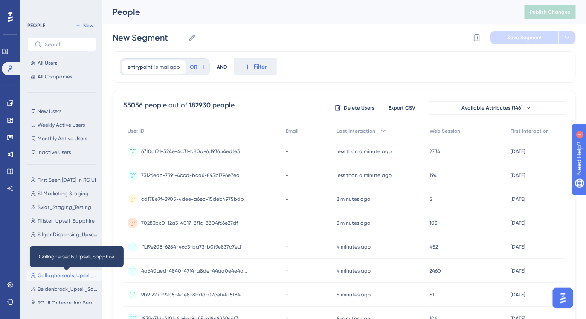
click at [67, 275] on span "Gallagherseals_Upsell_Sapphire" at bounding box center [68, 275] width 61 height 7
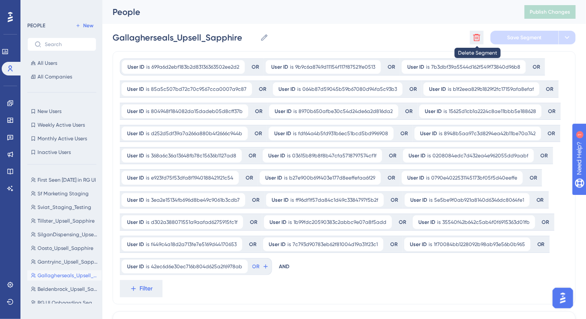
click at [479, 33] on icon at bounding box center [477, 37] width 9 height 9
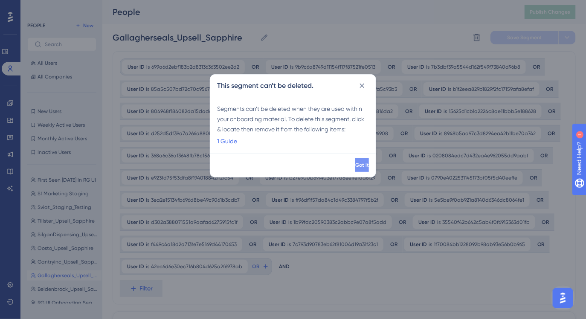
click at [355, 165] on span "Got it" at bounding box center [362, 165] width 14 height 7
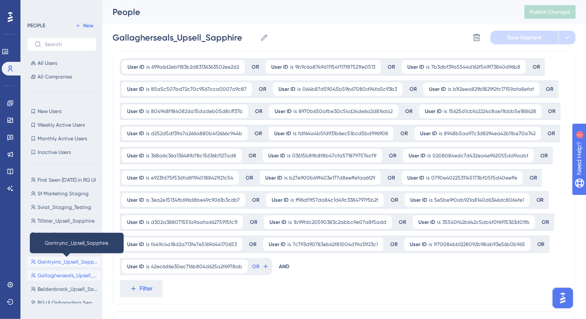
click at [62, 264] on span "Gantryinc_Upsell_Sapphire" at bounding box center [68, 261] width 61 height 7
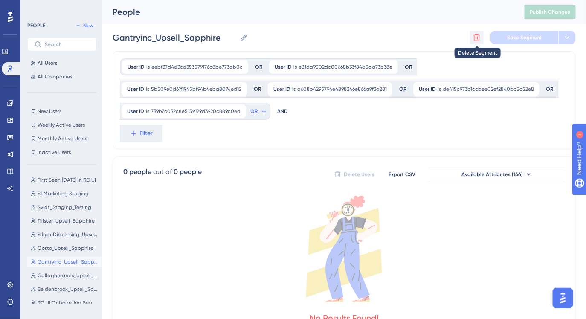
click at [482, 38] on button at bounding box center [477, 38] width 14 height 14
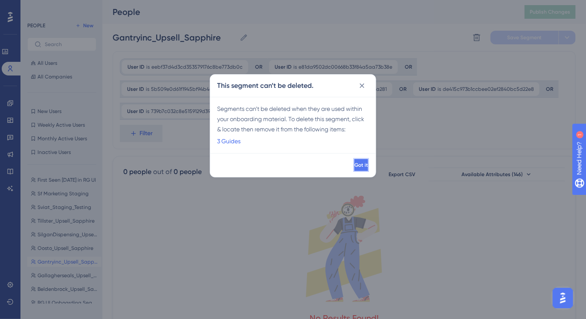
click at [359, 166] on button "Got it" at bounding box center [361, 165] width 15 height 14
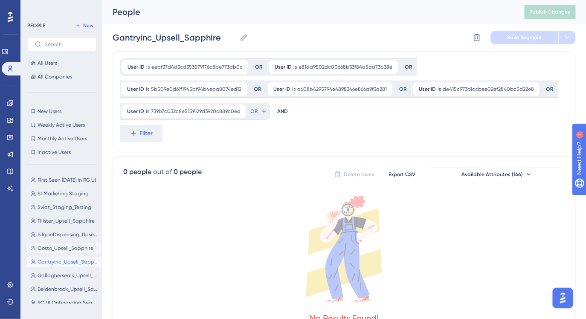
click at [64, 247] on span "Oosto_Upsell_Sapphire" at bounding box center [66, 248] width 56 height 7
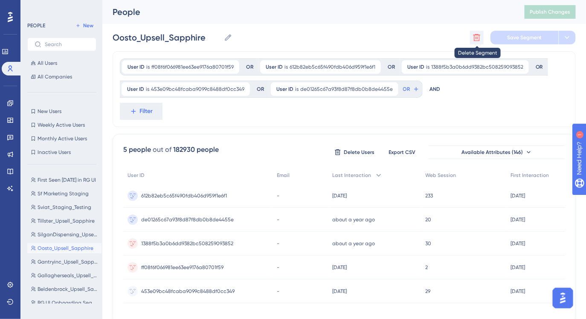
click at [476, 41] on icon at bounding box center [476, 37] width 7 height 7
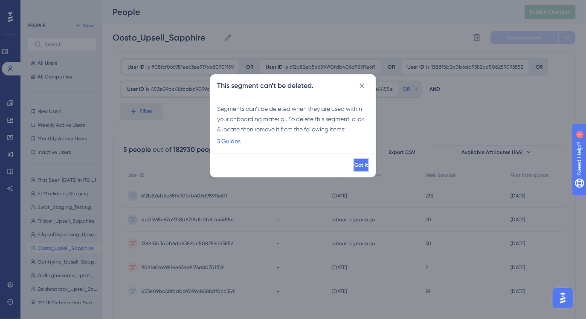
click at [357, 161] on button "Got it" at bounding box center [361, 165] width 15 height 14
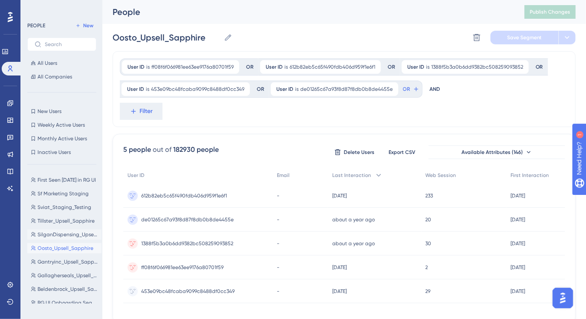
click at [75, 229] on button "SilganDispensing_Upsell_Sapphire SilganDispensing_Upsell_Sapphire" at bounding box center [64, 234] width 74 height 10
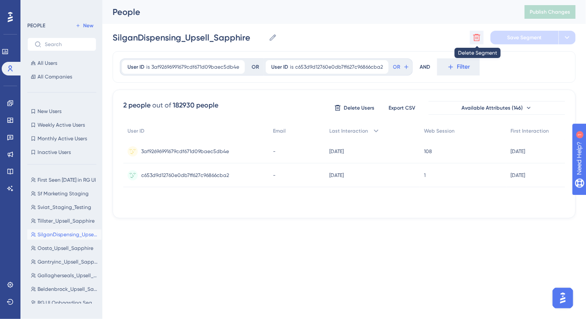
click at [474, 38] on icon at bounding box center [477, 37] width 9 height 9
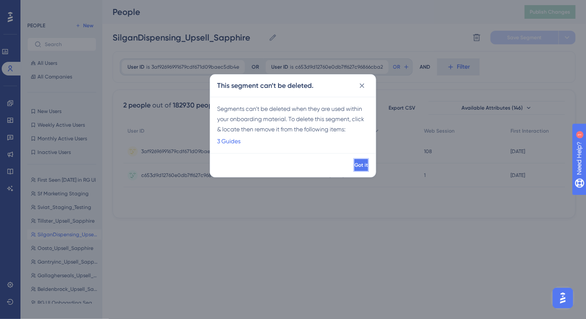
click at [354, 159] on button "Got it" at bounding box center [361, 165] width 15 height 14
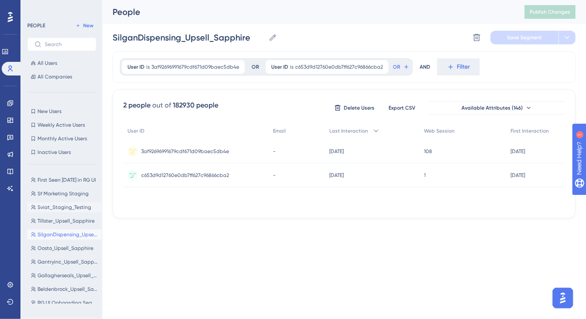
click at [61, 208] on span "Sviat_Staging_Testing" at bounding box center [65, 207] width 54 height 7
type input "Sviat_Staging_Testing"
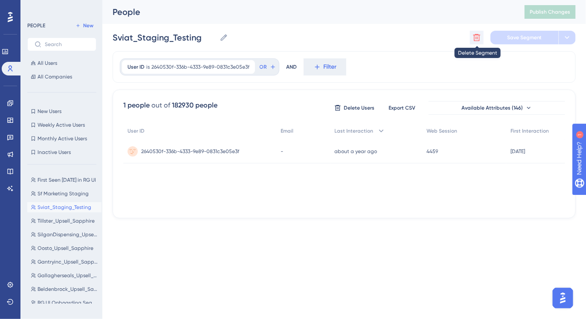
click at [482, 34] on button at bounding box center [477, 38] width 14 height 14
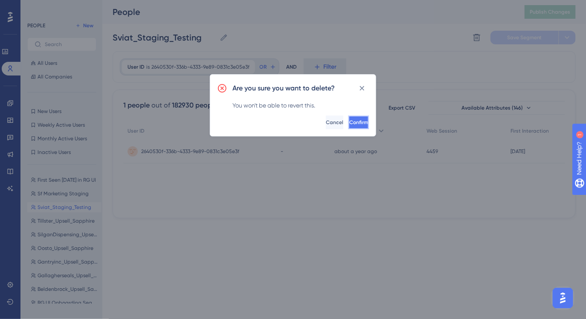
click at [348, 129] on button "Confirm" at bounding box center [358, 123] width 20 height 14
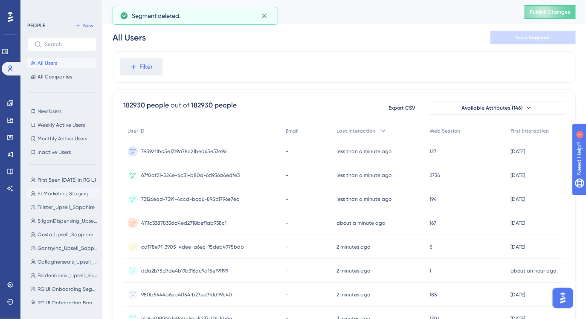
click at [70, 195] on span "Sf Marketing Staging" at bounding box center [63, 193] width 51 height 7
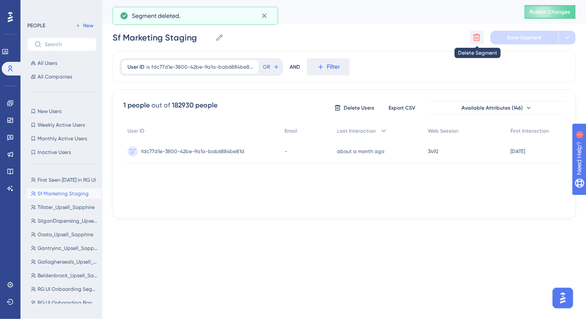
click at [478, 38] on icon at bounding box center [476, 37] width 7 height 7
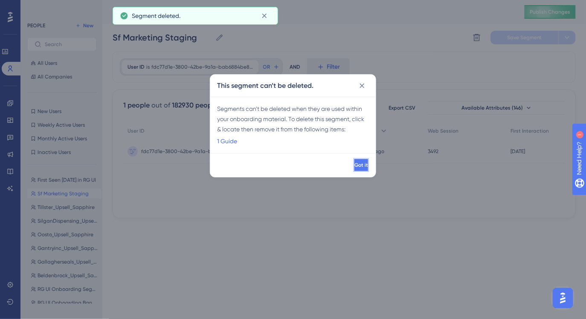
click at [354, 165] on span "Got it" at bounding box center [361, 165] width 14 height 7
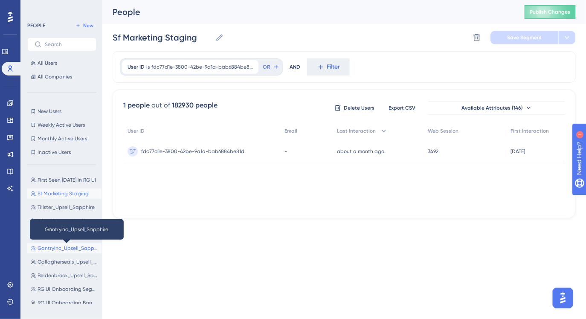
click at [67, 249] on span "Gantryinc_Upsell_Sapphire" at bounding box center [68, 248] width 61 height 7
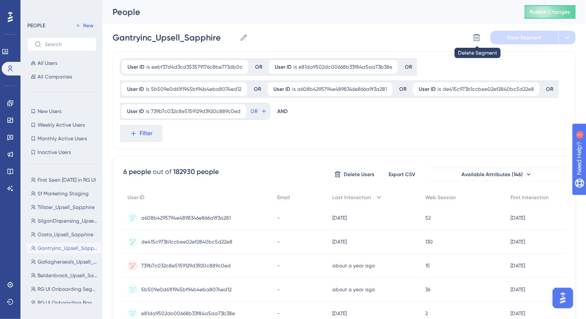
click at [470, 32] on div at bounding box center [477, 38] width 14 height 14
click at [478, 37] on icon at bounding box center [476, 37] width 7 height 7
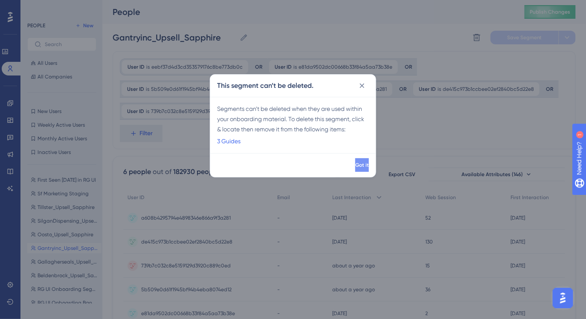
click at [355, 168] on span "Got it" at bounding box center [362, 165] width 14 height 7
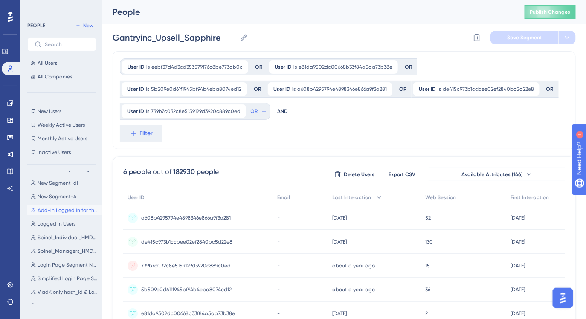
click at [54, 214] on button "Add-in Logged in for the first time Add-in Logged in for the first time" at bounding box center [64, 210] width 74 height 10
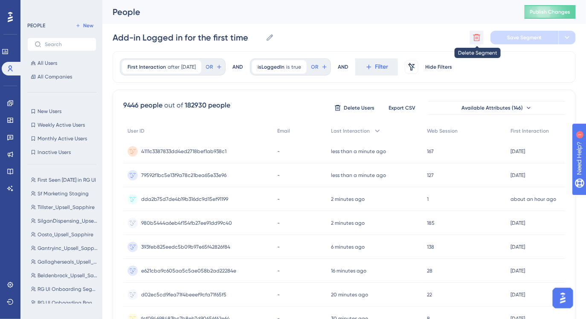
click at [476, 38] on icon at bounding box center [476, 37] width 7 height 7
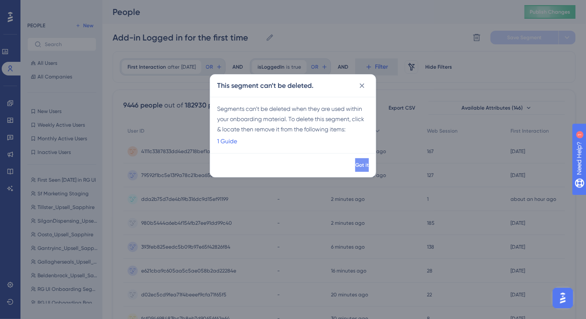
click at [342, 158] on div "Got it" at bounding box center [292, 165] width 165 height 24
click at [354, 169] on button "Got it" at bounding box center [361, 165] width 15 height 14
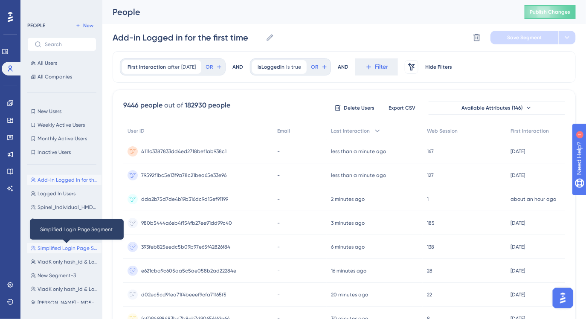
click at [65, 249] on span "Simplified Login Page Segment" at bounding box center [68, 248] width 61 height 7
type input "Simplified Login Page Segment"
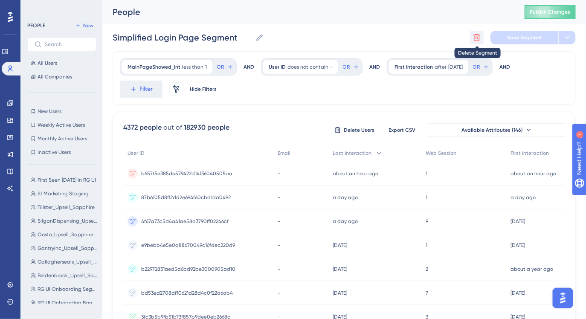
click at [477, 42] on button at bounding box center [477, 38] width 14 height 14
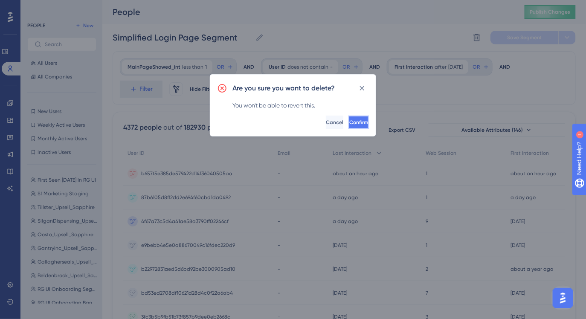
click at [354, 117] on button "Confirm" at bounding box center [358, 123] width 20 height 14
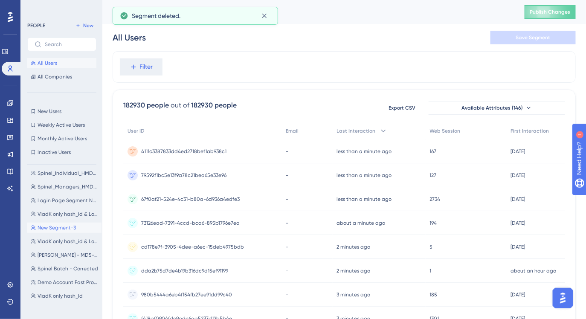
click at [64, 229] on span "New Segment-3" at bounding box center [57, 227] width 38 height 7
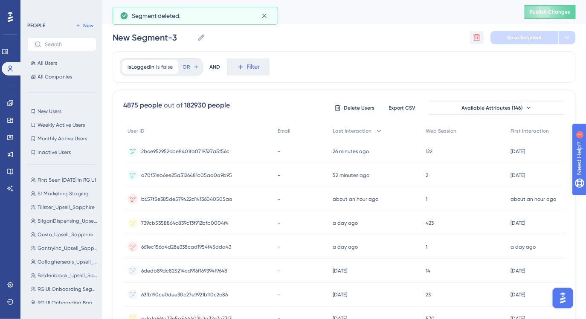
click at [477, 38] on icon at bounding box center [477, 37] width 9 height 9
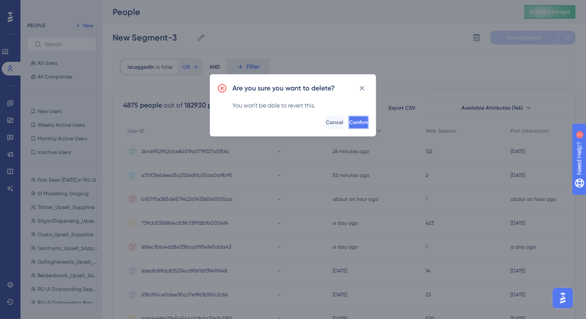
click at [353, 126] on button "Confirm" at bounding box center [358, 123] width 20 height 14
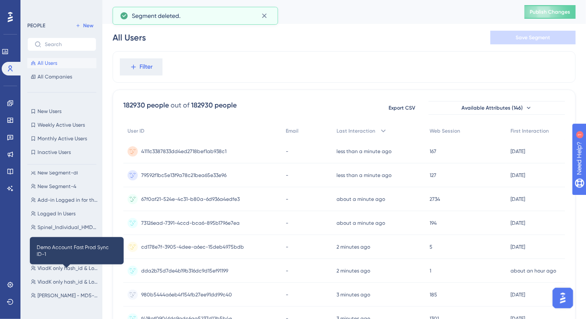
scroll to position [366, 0]
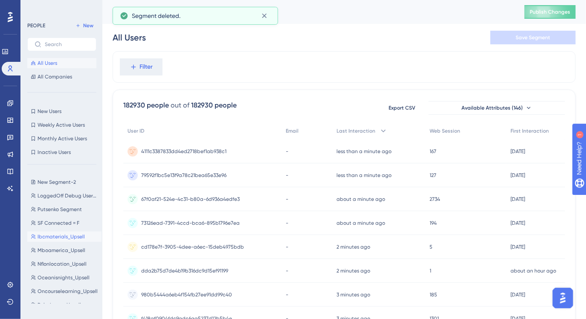
click at [54, 240] on button "Ibcmaterials_Upsell Ibcmaterials_Upsell" at bounding box center [64, 237] width 74 height 10
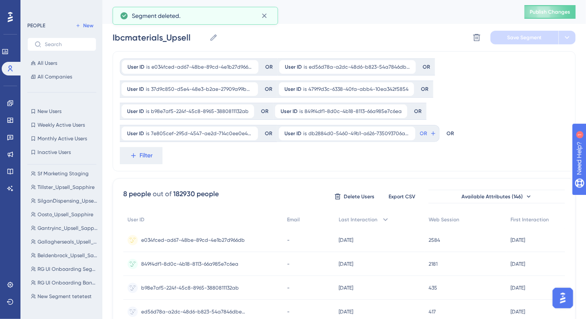
scroll to position [0, 0]
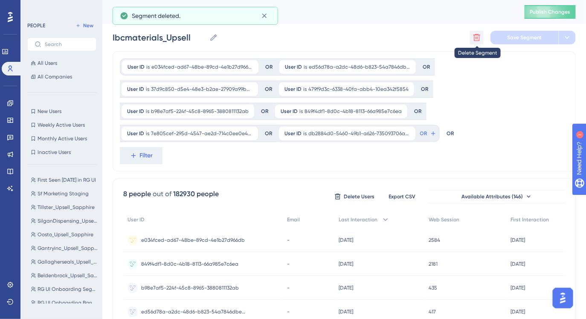
click at [476, 34] on icon at bounding box center [476, 37] width 7 height 7
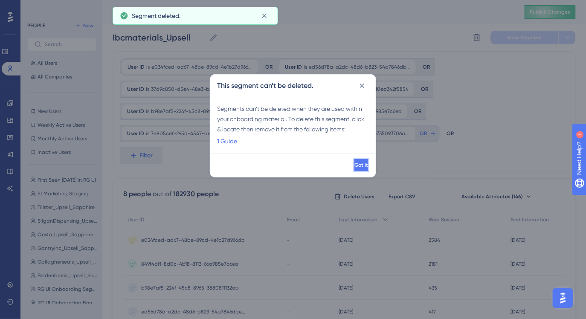
click at [357, 171] on button "Got it" at bounding box center [361, 165] width 15 height 14
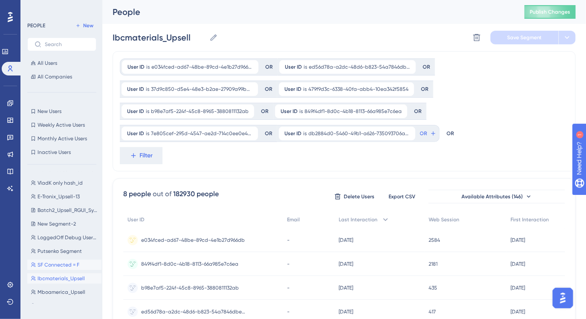
click at [66, 261] on button "SF Connected = F SF Connected = F" at bounding box center [64, 265] width 74 height 10
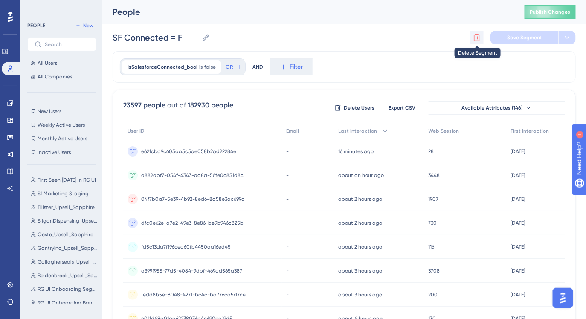
click at [474, 38] on icon at bounding box center [476, 37] width 7 height 7
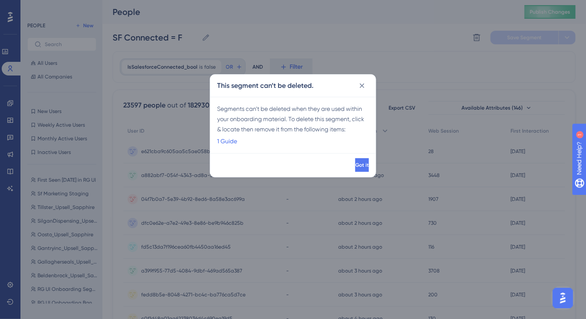
click at [352, 157] on div "Got it" at bounding box center [292, 165] width 165 height 24
click at [354, 161] on button "Got it" at bounding box center [361, 165] width 15 height 14
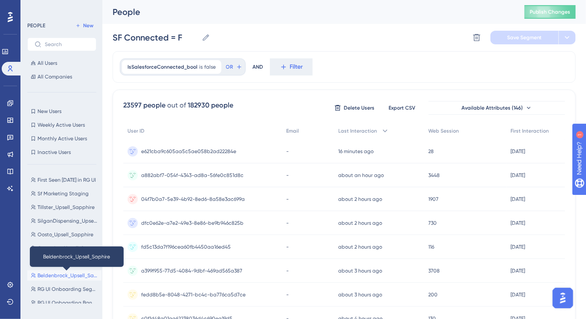
click at [53, 277] on span "Beldenbrock_Upsell_Saphire" at bounding box center [68, 275] width 61 height 7
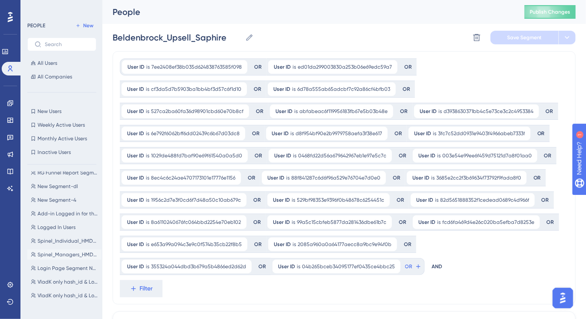
click at [61, 258] on button "Spinel_Managers_HMD5-6-57-5658-56575659 Spinel_Managers_HMD5-6-57-5658-56575659" at bounding box center [64, 254] width 74 height 10
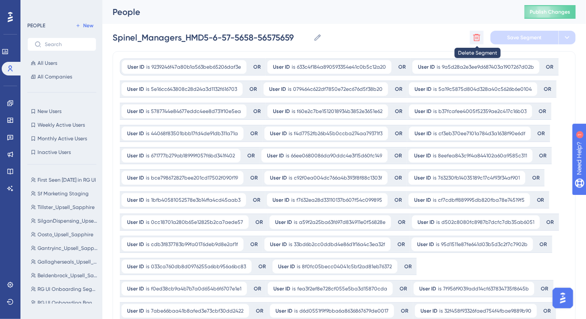
click at [478, 40] on icon at bounding box center [476, 37] width 7 height 7
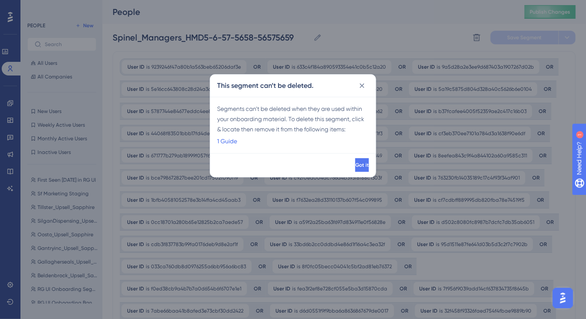
click at [357, 157] on div "Got it" at bounding box center [292, 165] width 165 height 24
click at [354, 163] on span "Got it" at bounding box center [361, 165] width 14 height 7
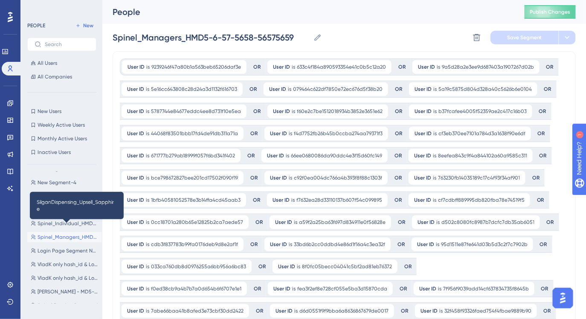
scroll to position [244, 0]
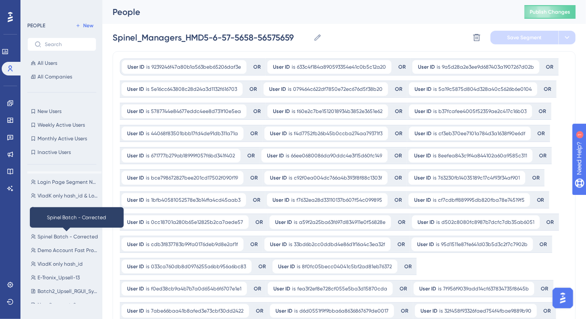
click at [66, 243] on div "First Seen 7 days ago in RG UI First Seen 7 days ago in RG UI Sf Marketing Stag…" at bounding box center [64, 237] width 74 height 132
click at [57, 238] on span "Spinel Batch - Corrected" at bounding box center [68, 236] width 61 height 7
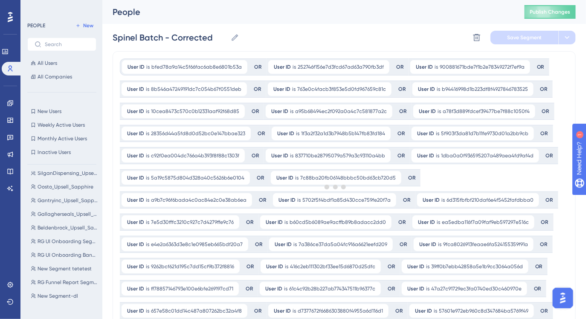
scroll to position [0, 0]
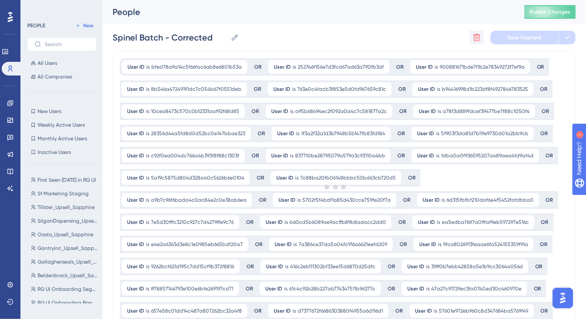
click at [474, 41] on icon at bounding box center [477, 37] width 9 height 9
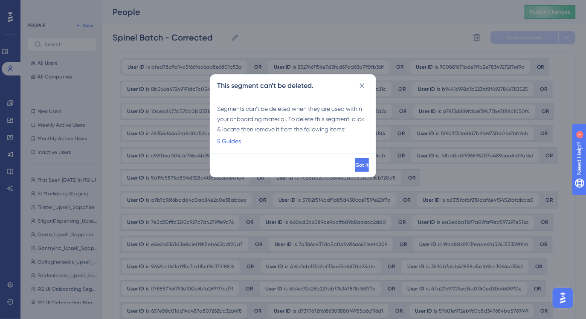
click at [351, 174] on div "Got it" at bounding box center [292, 165] width 165 height 24
click at [351, 173] on div "Got it" at bounding box center [292, 165] width 165 height 24
click at [355, 171] on button "Got it" at bounding box center [362, 165] width 14 height 14
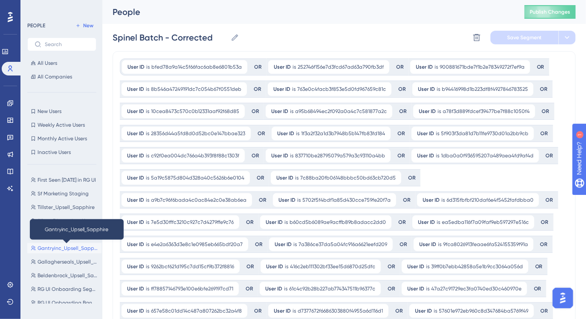
click at [69, 246] on span "Gantryinc_Upsell_Sapphire" at bounding box center [68, 248] width 61 height 7
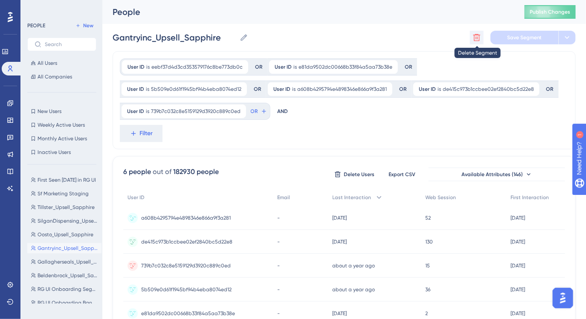
click at [476, 35] on icon at bounding box center [477, 37] width 9 height 9
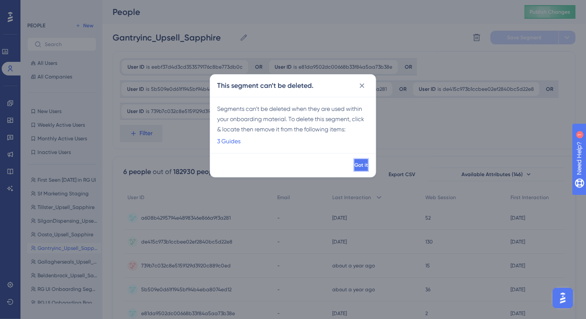
click at [357, 167] on button "Got it" at bounding box center [361, 165] width 15 height 14
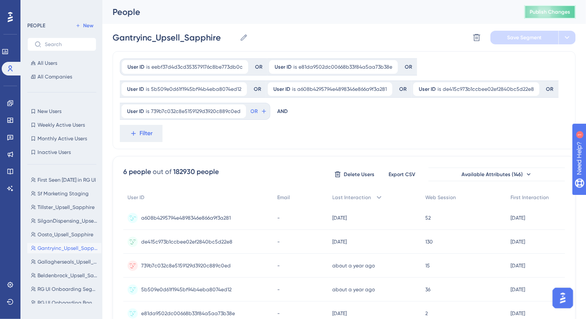
click at [538, 14] on span "Publish Changes" at bounding box center [550, 12] width 41 height 7
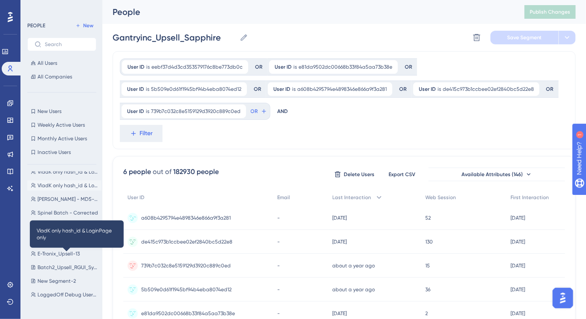
scroll to position [270, 0]
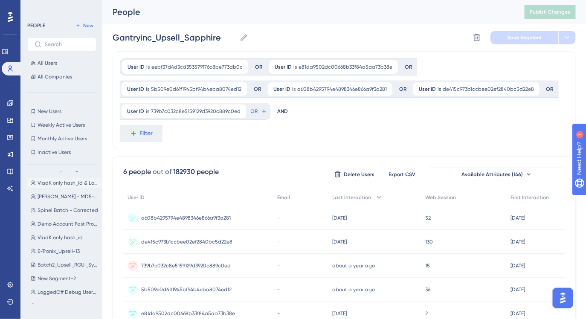
click at [66, 256] on div "First Seen 7 days ago in RG UI First Seen 7 days ago in RG UI Sf Marketing Stag…" at bounding box center [64, 237] width 74 height 132
click at [66, 250] on span "E-Tronix_Upsell-13" at bounding box center [59, 251] width 42 height 7
type input "E-Tronix_Upsell-13"
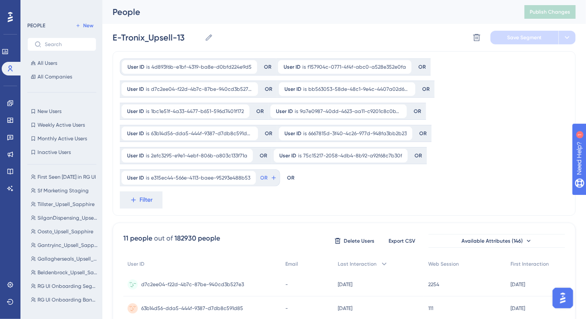
scroll to position [0, 0]
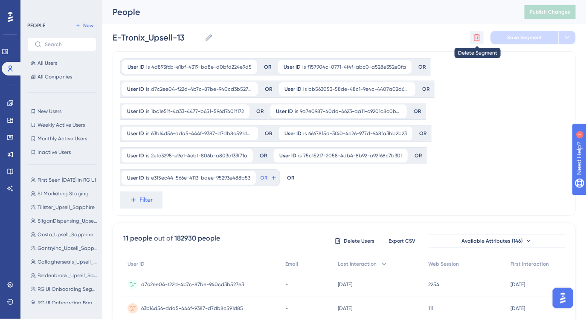
click at [474, 38] on icon at bounding box center [476, 37] width 7 height 7
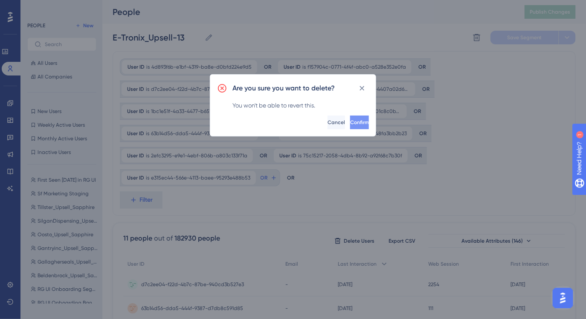
click at [350, 122] on span "Confirm" at bounding box center [359, 122] width 19 height 7
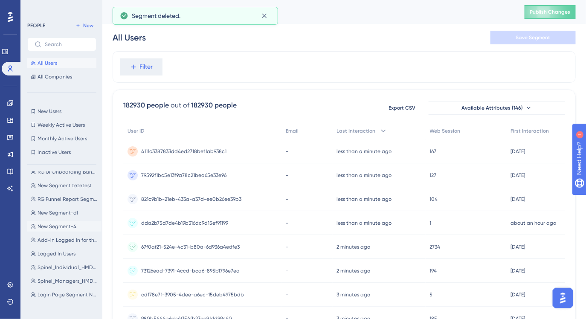
click at [66, 224] on span "New Segment-4" at bounding box center [57, 226] width 39 height 7
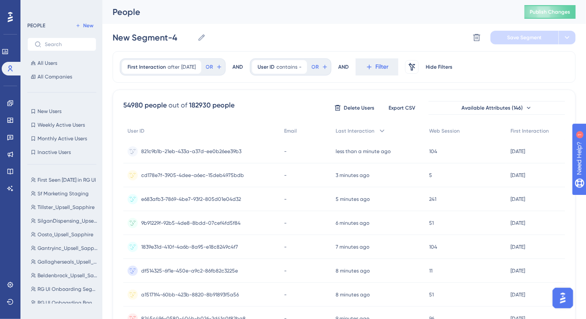
click at [468, 46] on div "New Segment-4 New Segment-4 Delete Segment Save Segment" at bounding box center [344, 37] width 463 height 27
click at [477, 39] on icon at bounding box center [477, 37] width 9 height 9
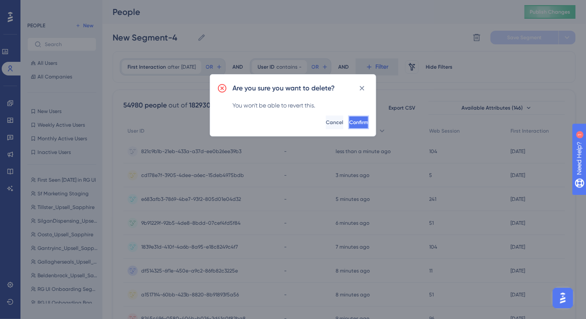
click at [348, 116] on button "Confirm" at bounding box center [358, 123] width 20 height 14
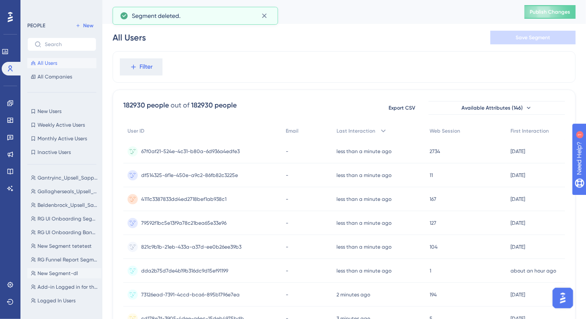
click at [64, 270] on span "New Segment-dl" at bounding box center [58, 273] width 41 height 7
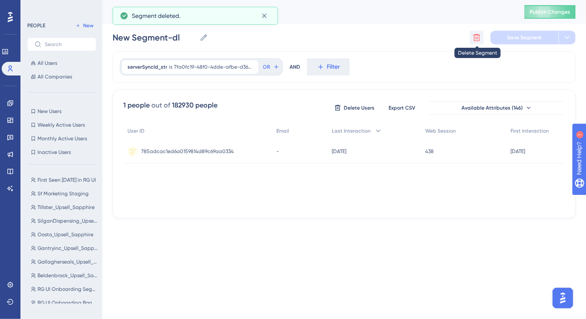
click at [476, 37] on icon at bounding box center [477, 37] width 9 height 9
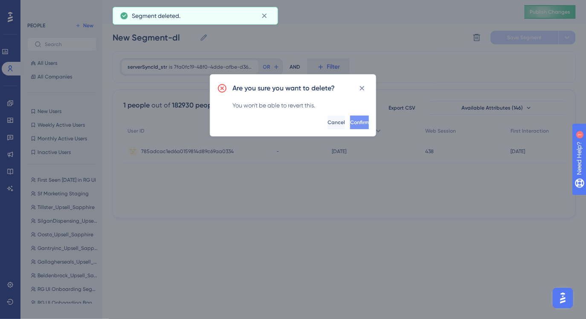
click at [366, 122] on button "Confirm" at bounding box center [359, 123] width 19 height 14
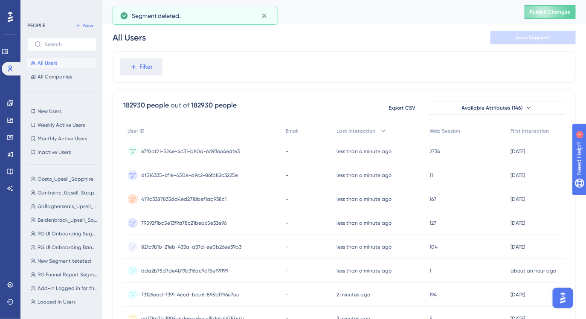
scroll to position [68, 0]
click at [62, 240] on div "First Seen 7 days ago in RG UI First Seen 7 days ago in RG UI Sf Marketing Stag…" at bounding box center [64, 237] width 74 height 132
click at [62, 238] on button "RG UI Onboarding Banner RG UI Onboarding Banner" at bounding box center [64, 234] width 74 height 10
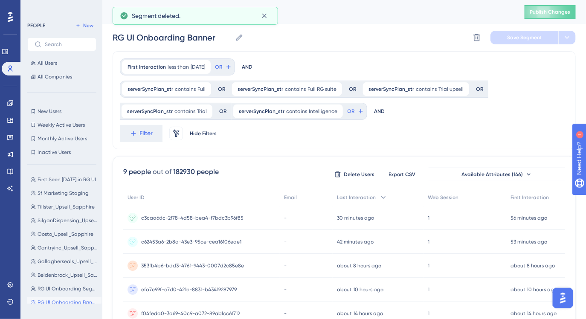
scroll to position [0, 0]
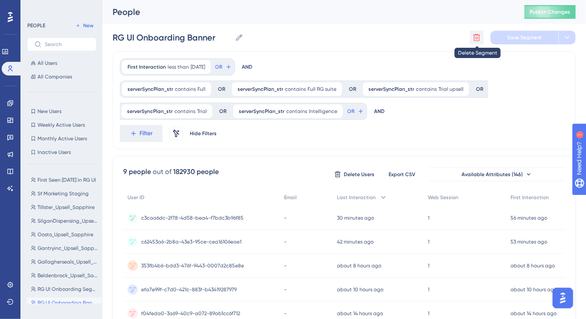
click at [473, 44] on button at bounding box center [477, 38] width 14 height 14
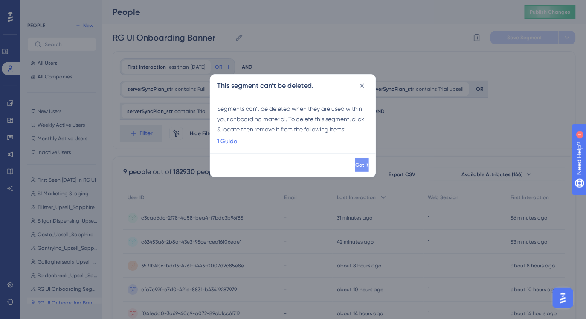
click at [355, 166] on span "Got it" at bounding box center [362, 165] width 14 height 7
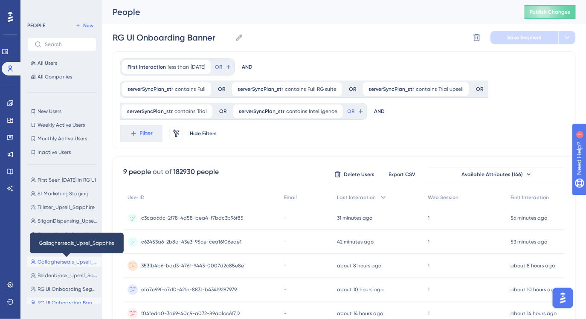
click at [69, 263] on span "Gallagherseals_Upsell_Sapphire" at bounding box center [68, 261] width 61 height 7
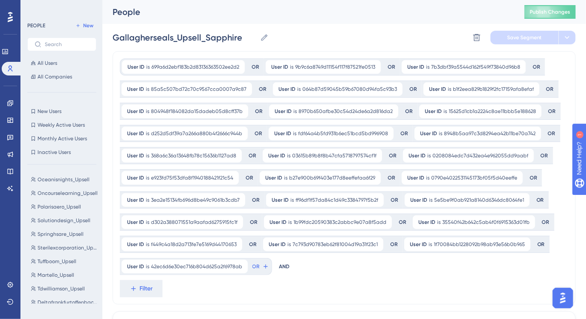
scroll to position [778, 0]
click at [54, 241] on div "First Seen 7 days ago in RG UI First Seen 7 days ago in RG UI Sf Marketing Stag…" at bounding box center [64, 237] width 74 height 132
click at [48, 249] on span "Trial users RG int" at bounding box center [57, 248] width 39 height 7
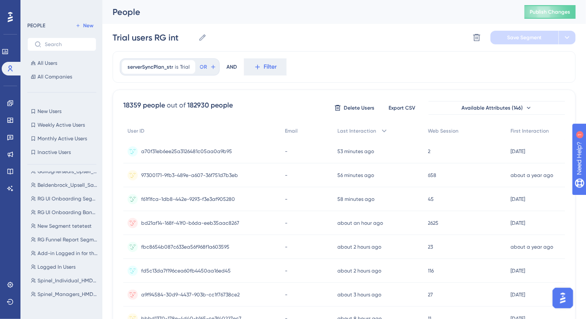
scroll to position [0, 0]
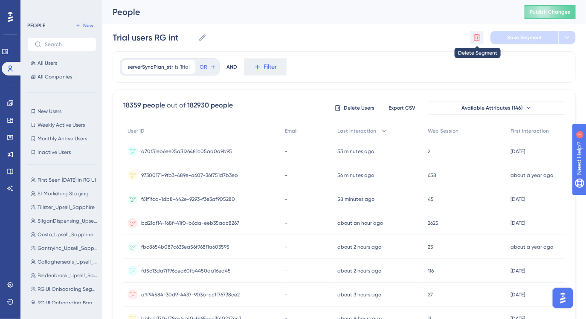
click at [476, 44] on button at bounding box center [477, 38] width 14 height 14
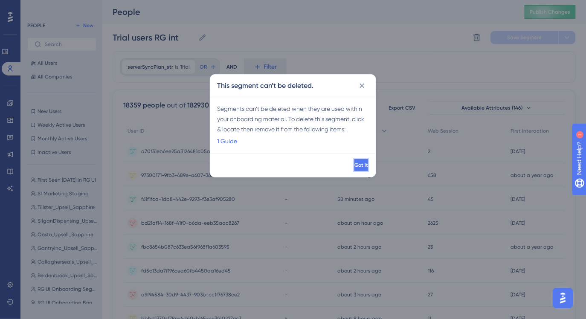
click at [354, 164] on button "Got it" at bounding box center [361, 165] width 15 height 14
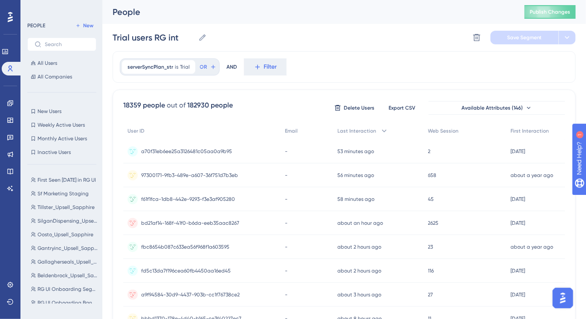
click at [54, 239] on div "First Seen 7 days ago in RG UI First Seen 7 days ago in RG UI Sf Marketing Stag…" at bounding box center [64, 237] width 74 height 132
click at [54, 232] on span "Oosto_Upsell_Sapphire" at bounding box center [66, 234] width 56 height 7
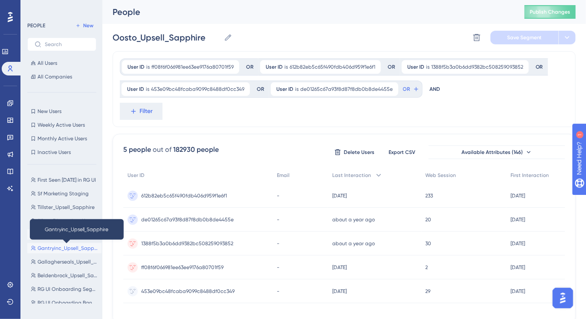
click at [52, 249] on span "Gantryinc_Upsell_Sapphire" at bounding box center [68, 248] width 61 height 7
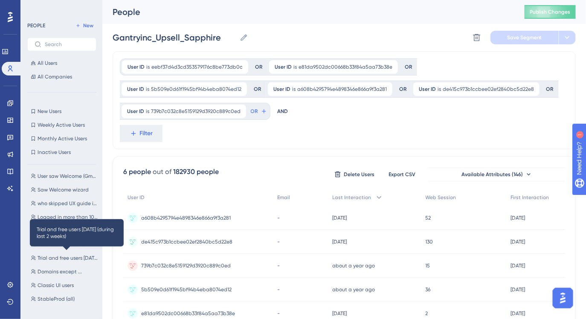
scroll to position [1058, 0]
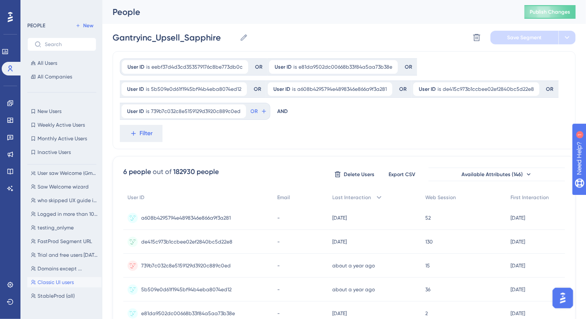
click at [53, 282] on span "Classic UI users" at bounding box center [56, 282] width 36 height 7
type input "Classic UI users"
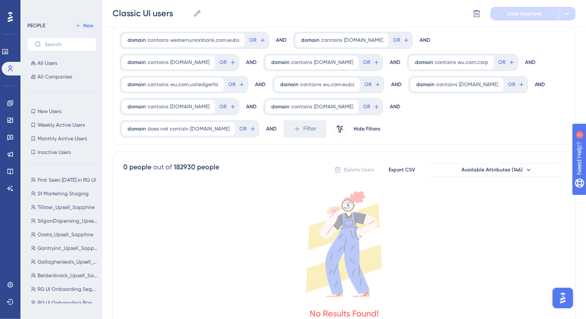
scroll to position [1682, 0]
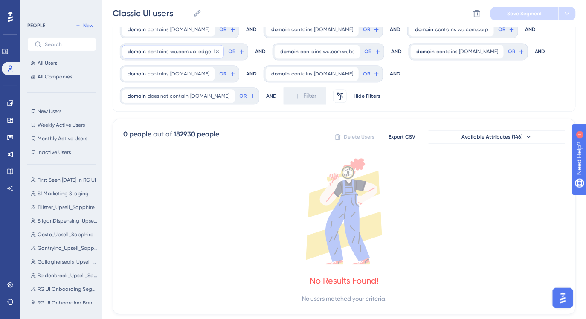
click at [224, 45] on div "domain contains wu.com.uatedgetfa wu.com.uatedgetfa Remove" at bounding box center [173, 52] width 102 height 14
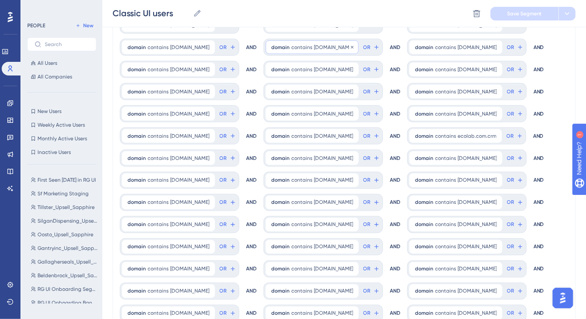
scroll to position [217, 0]
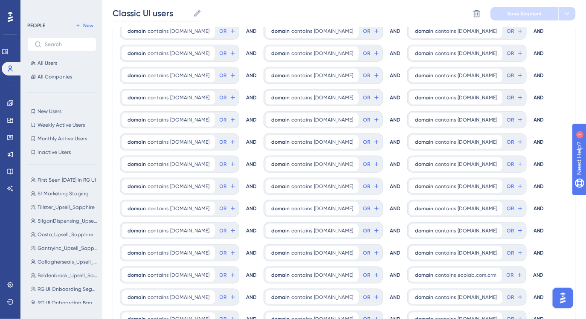
click at [136, 13] on input "Classic UI users" at bounding box center [151, 13] width 77 height 12
click at [240, 19] on div "Classic UI users Classic UI users Delete Segment Save Segment" at bounding box center [344, 13] width 484 height 27
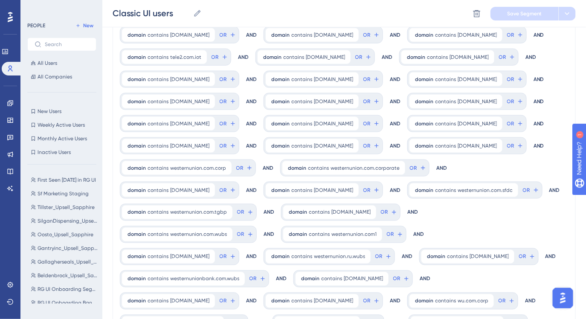
scroll to position [1682, 0]
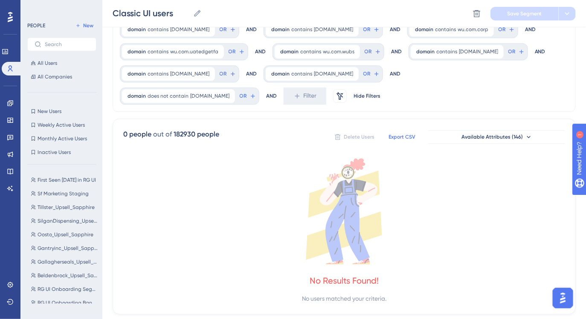
click at [398, 130] on button "Export CSV" at bounding box center [402, 137] width 43 height 14
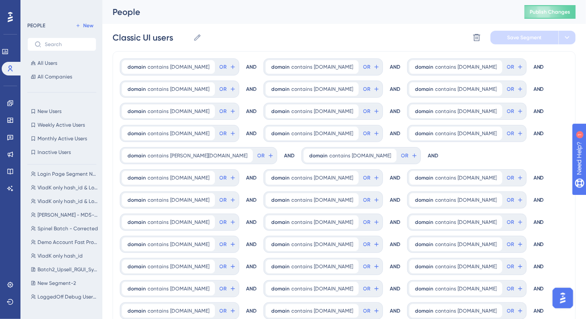
scroll to position [318, 0]
